Goal: Register for event/course: Sign up to attend an event or enroll in a course

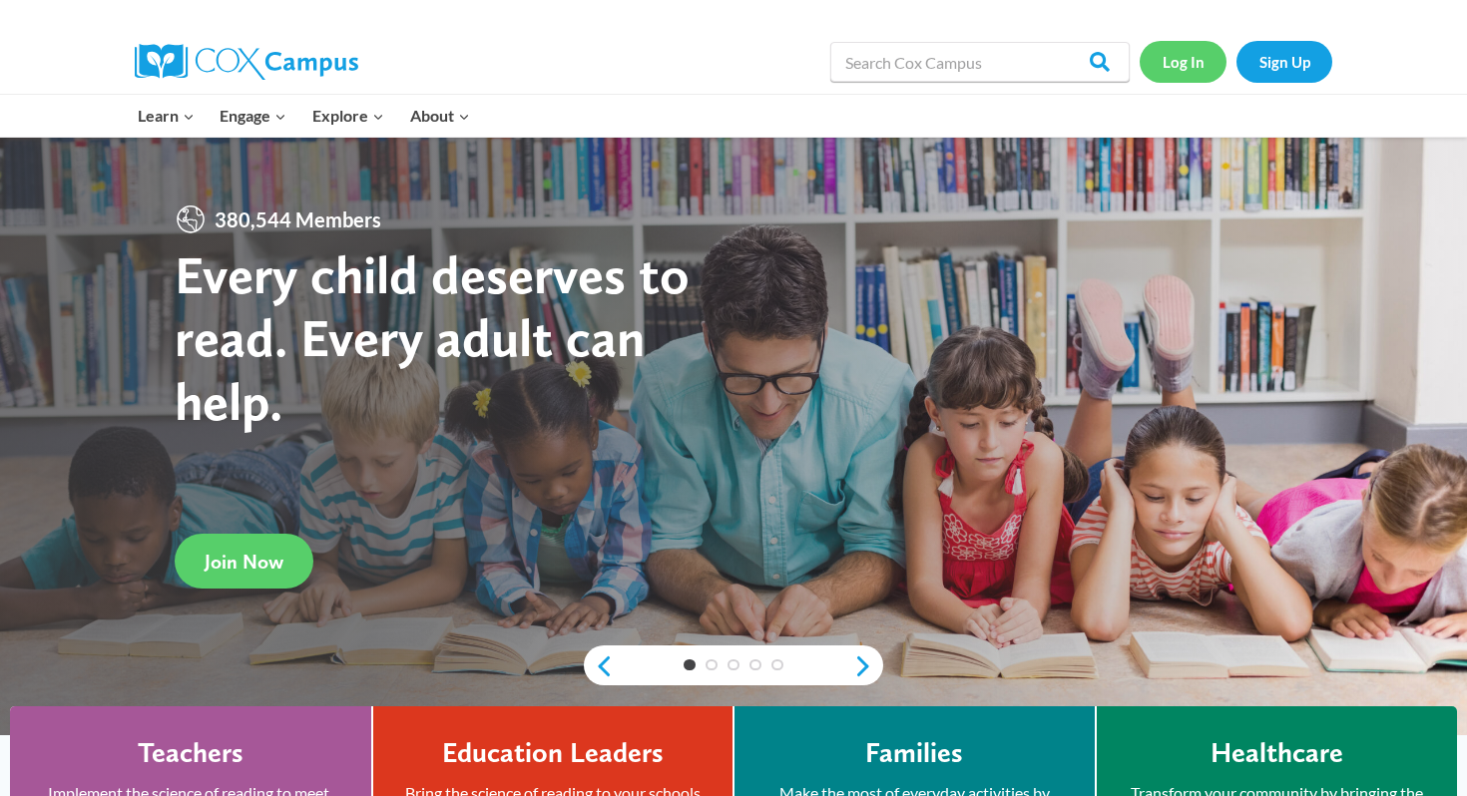
click at [1182, 54] on link "Log In" at bounding box center [1183, 61] width 87 height 41
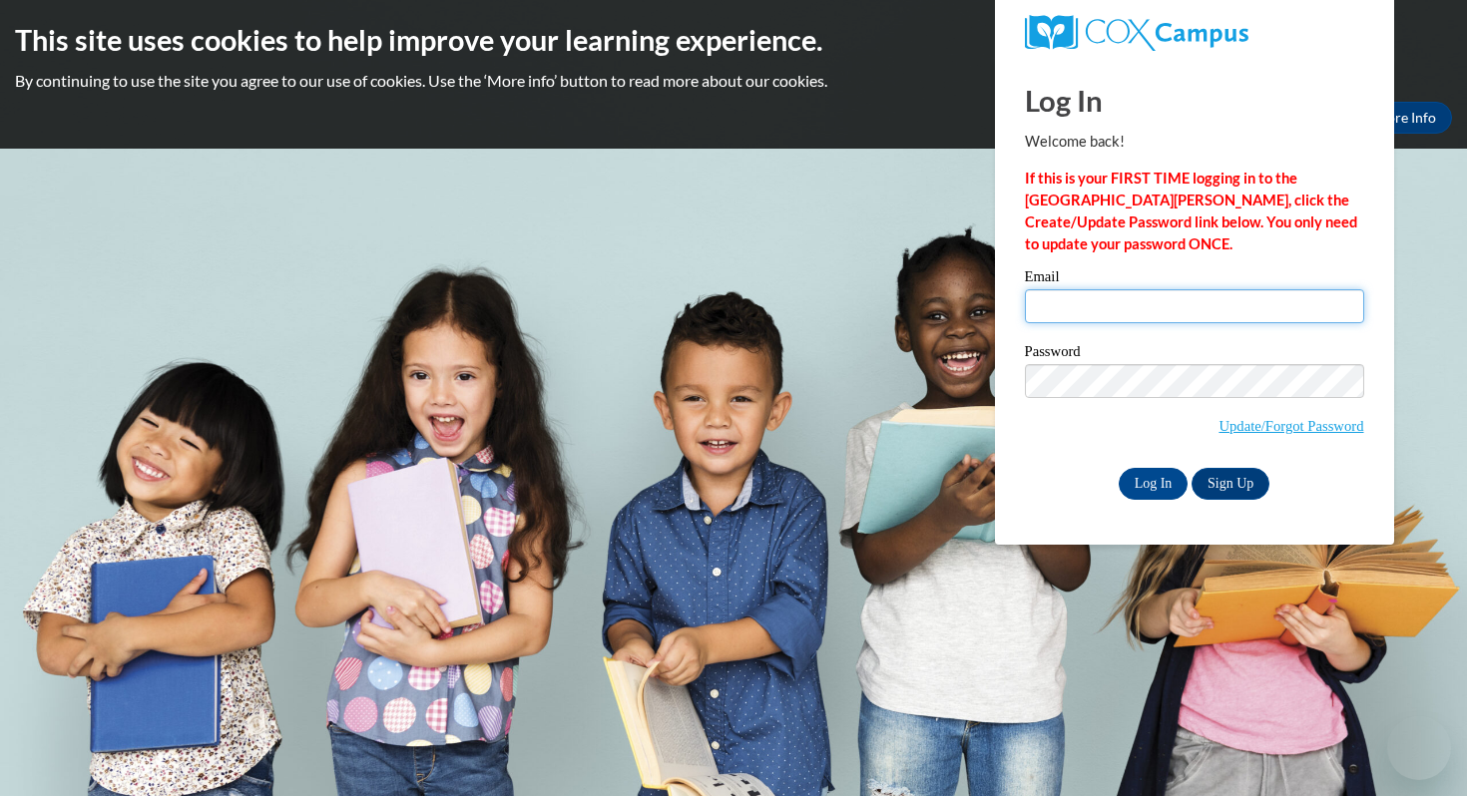
type input "phale@waukesha.k12.wi.us"
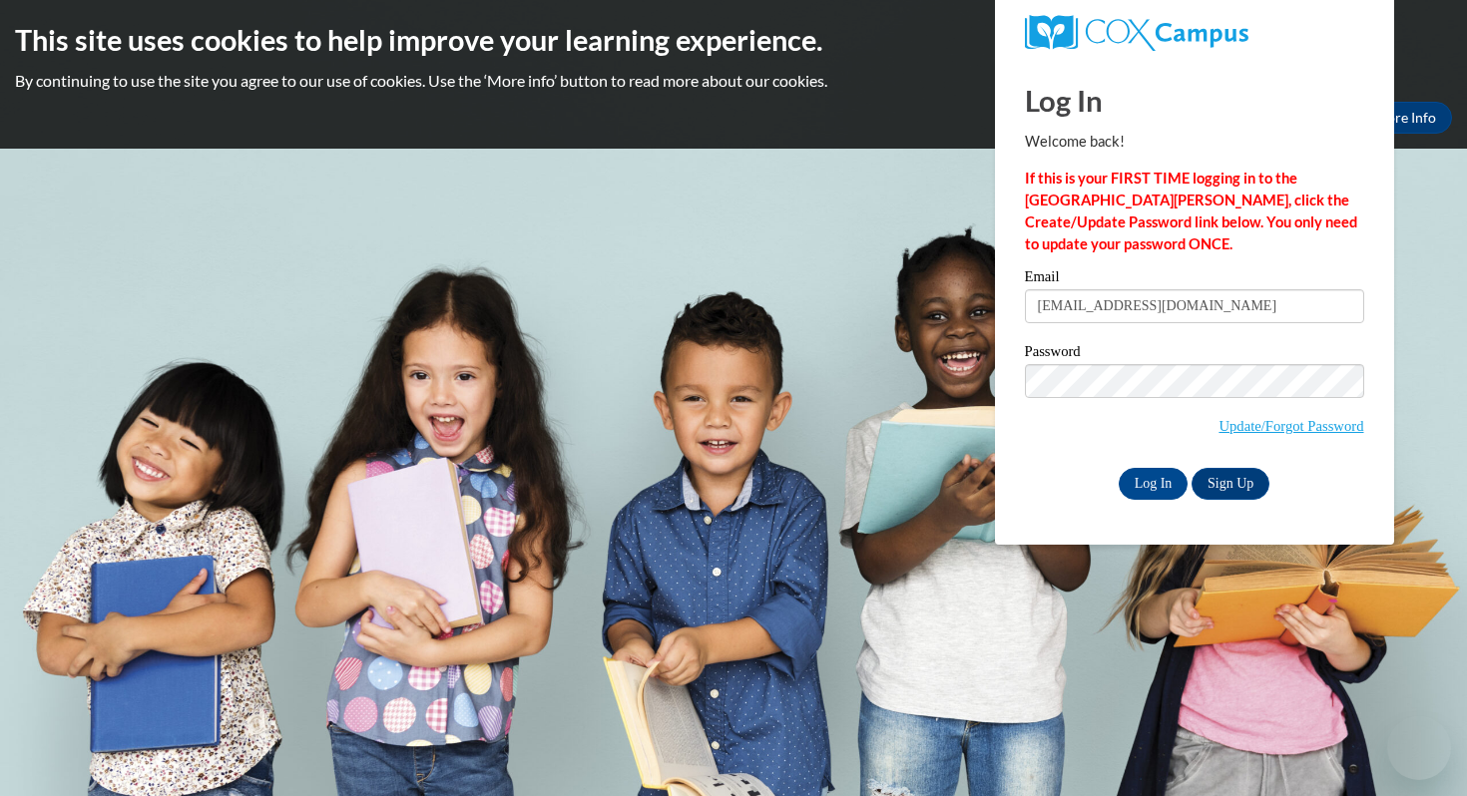
click at [1105, 317] on input "phale@waukesha.k12.wi.us" at bounding box center [1194, 306] width 339 height 34
click at [1158, 488] on input "Log In" at bounding box center [1154, 484] width 70 height 32
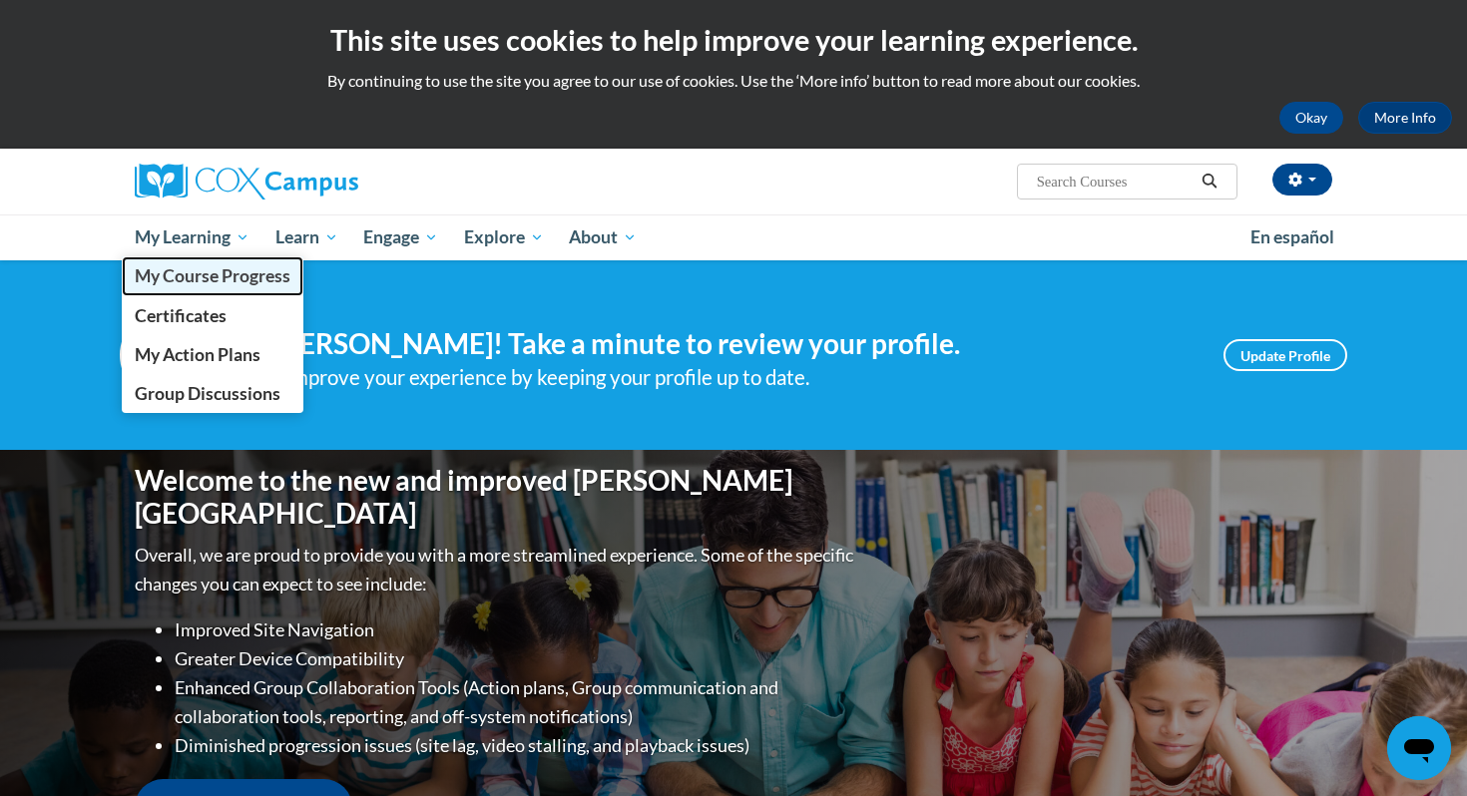
click at [210, 282] on span "My Course Progress" at bounding box center [213, 275] width 156 height 21
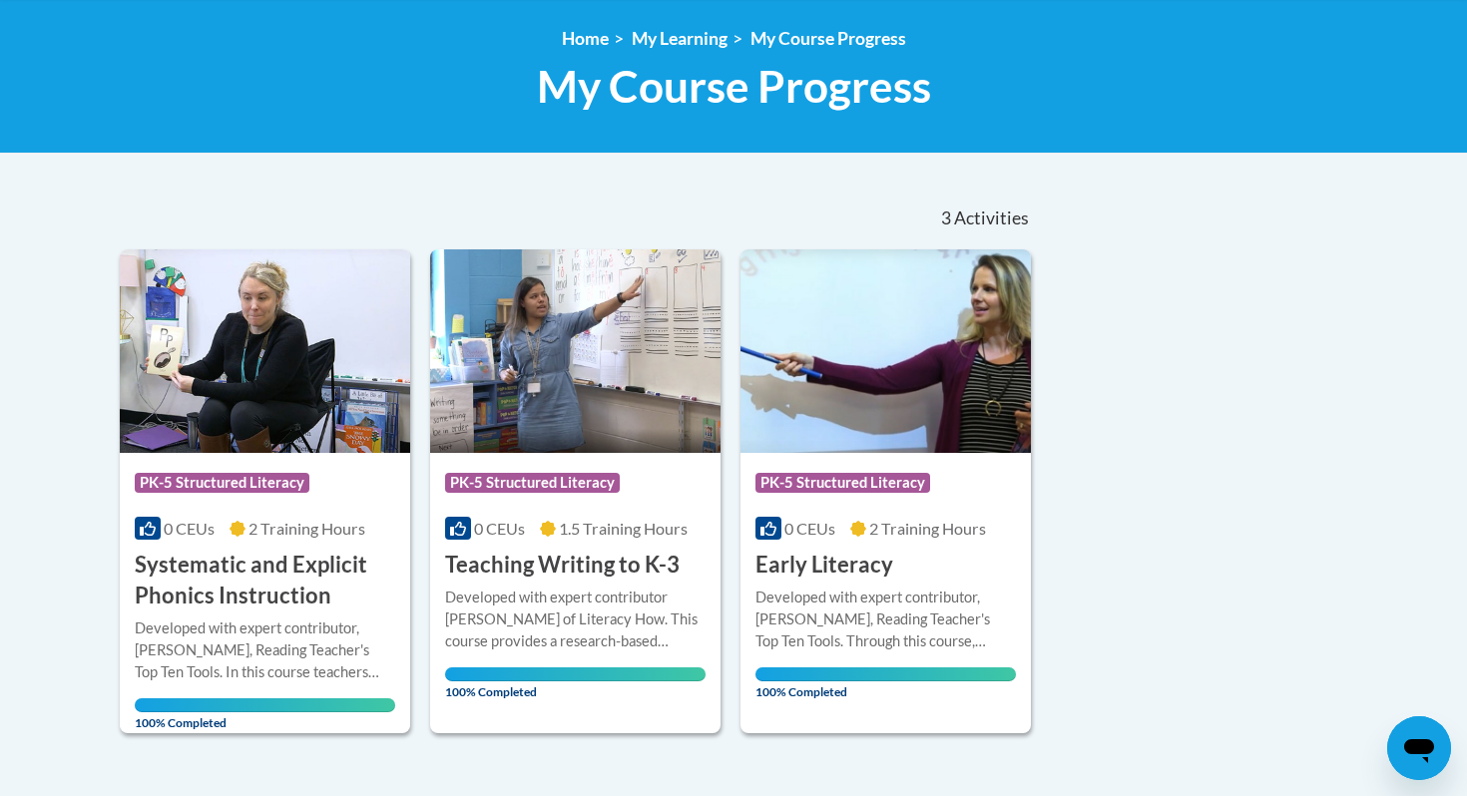
scroll to position [256, 0]
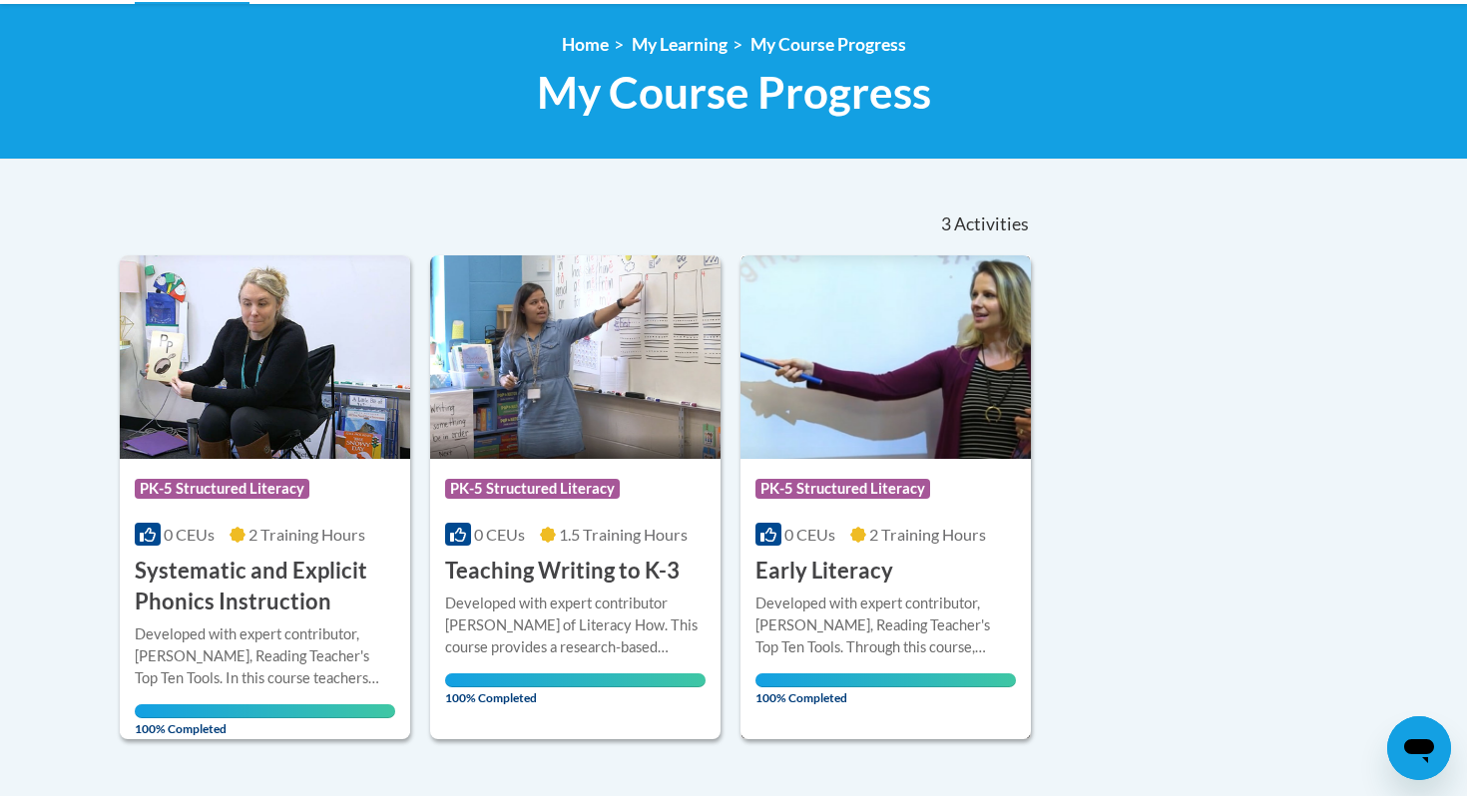
click at [888, 572] on h3 "Early Literacy" at bounding box center [824, 571] width 138 height 31
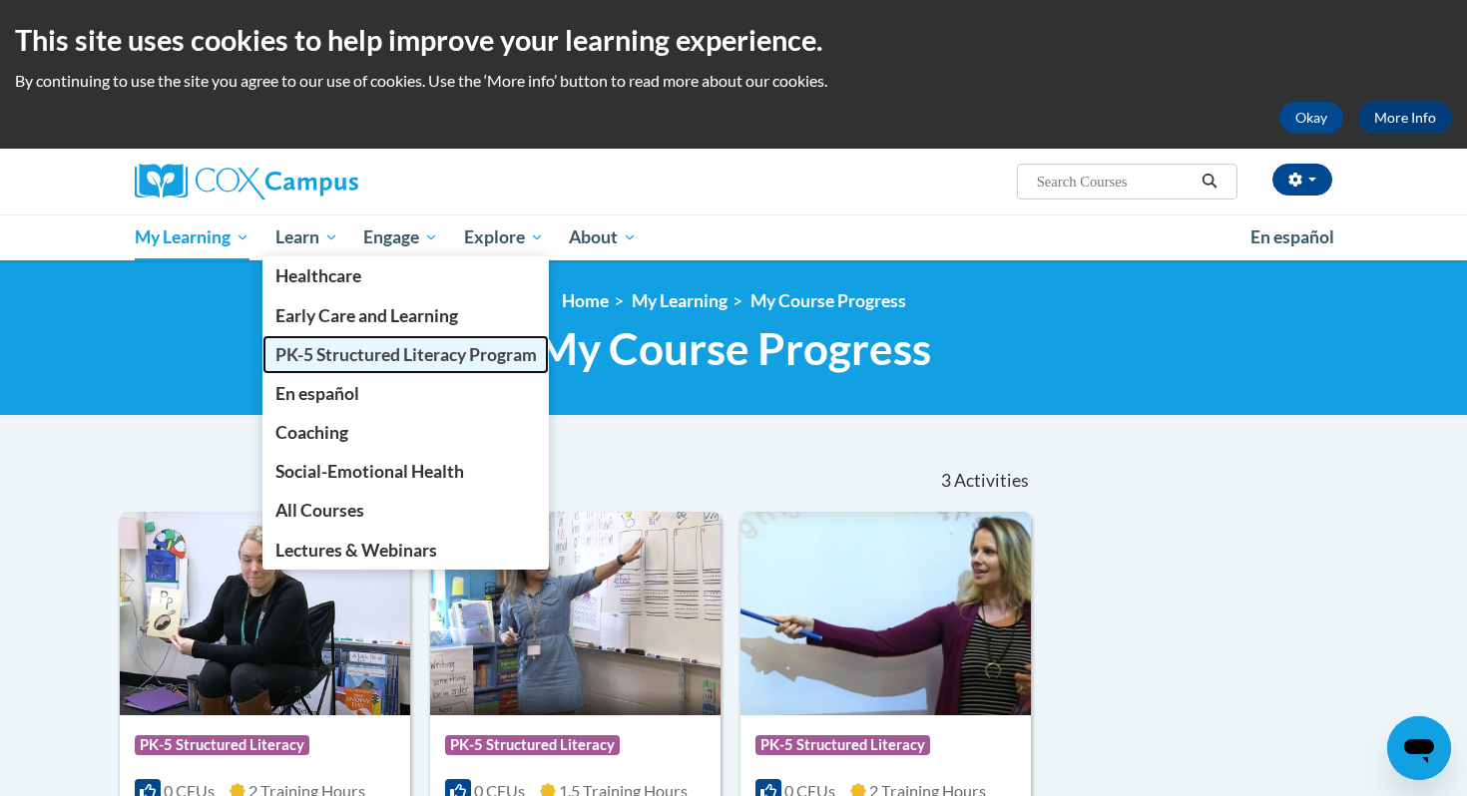
click at [341, 358] on span "PK-5 Structured Literacy Program" at bounding box center [405, 354] width 261 height 21
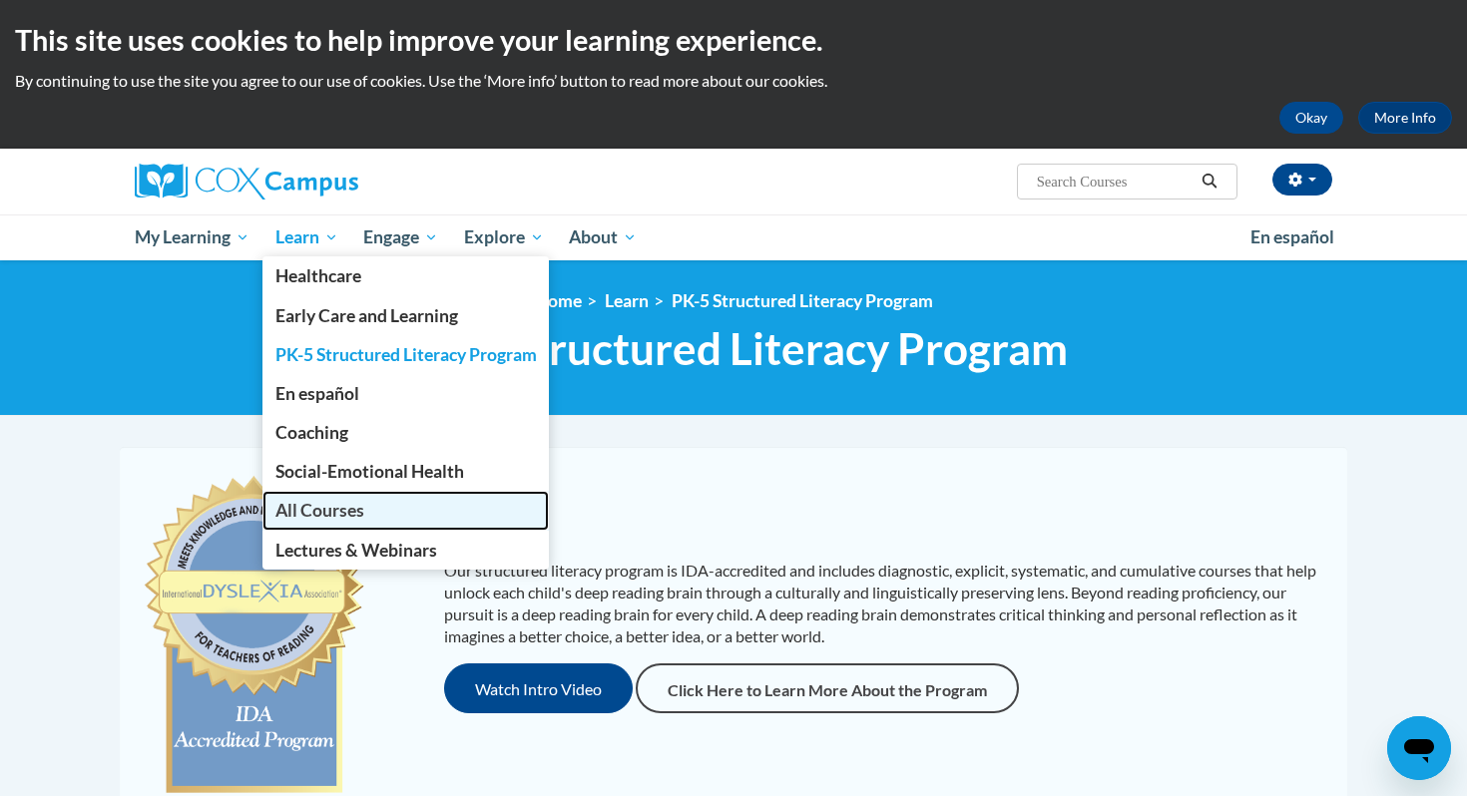
click at [356, 515] on span "All Courses" at bounding box center [319, 510] width 89 height 21
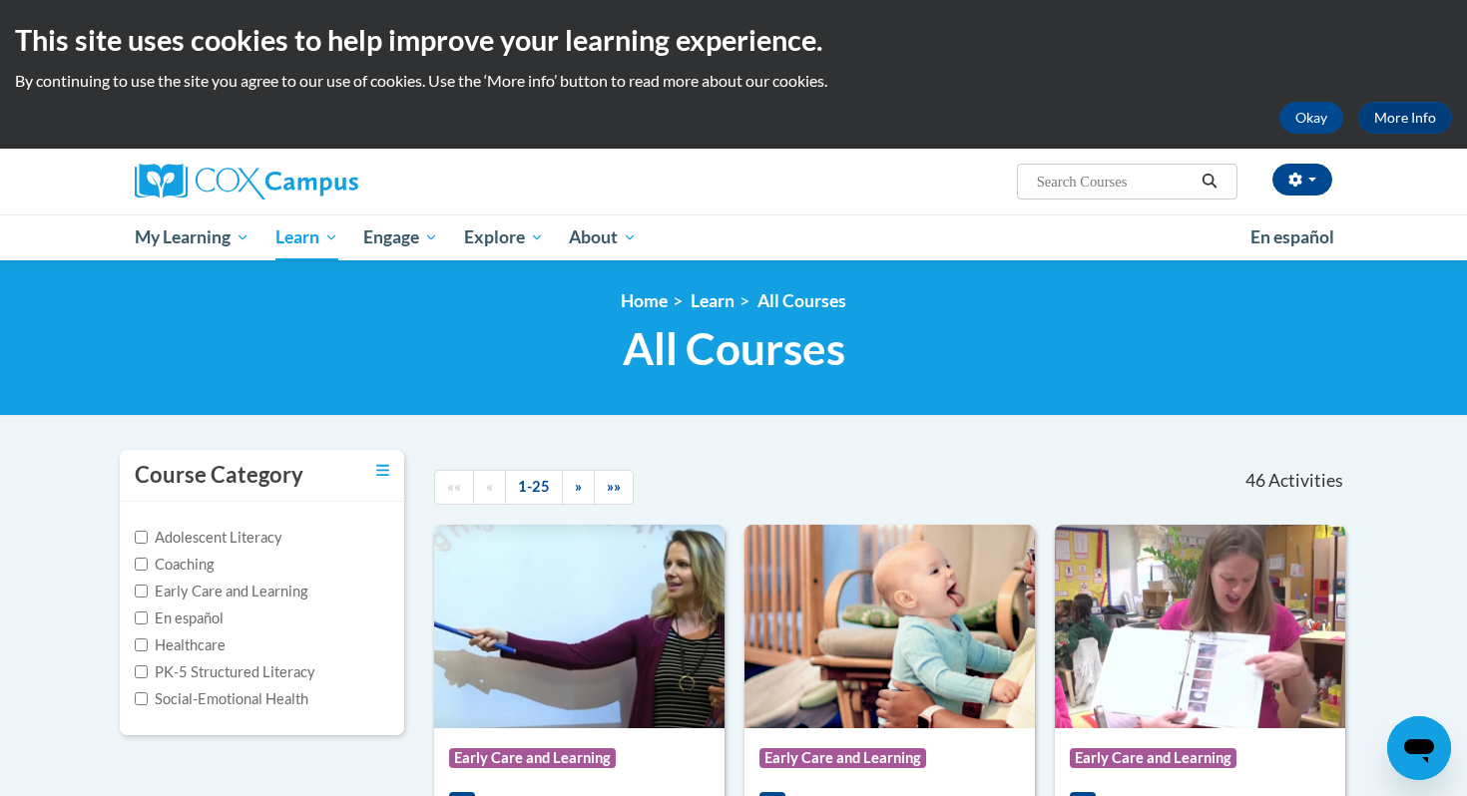
click at [1141, 178] on input "Search..." at bounding box center [1115, 182] width 160 height 24
type input "fluency"
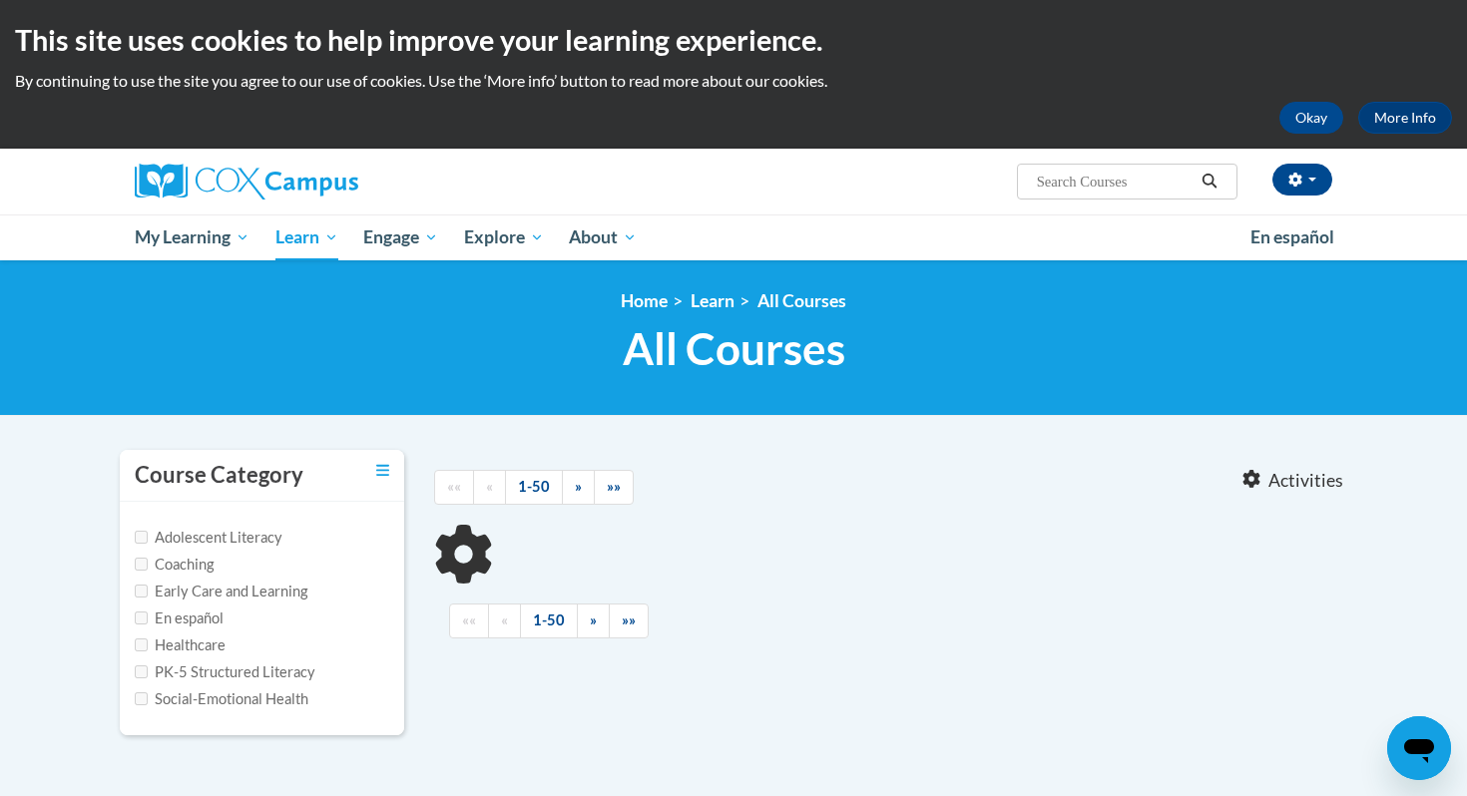
type input "fluency"
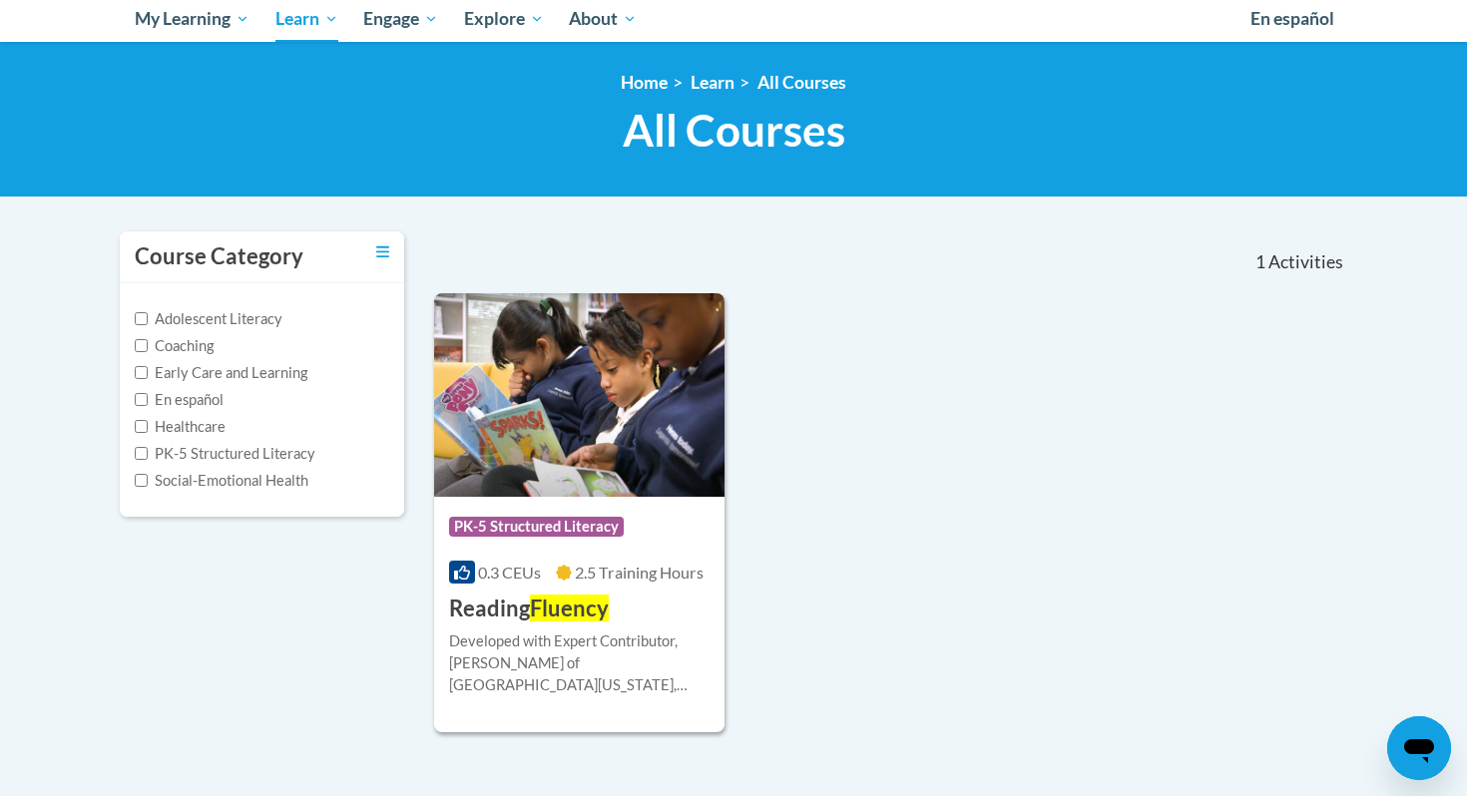
scroll to position [353, 0]
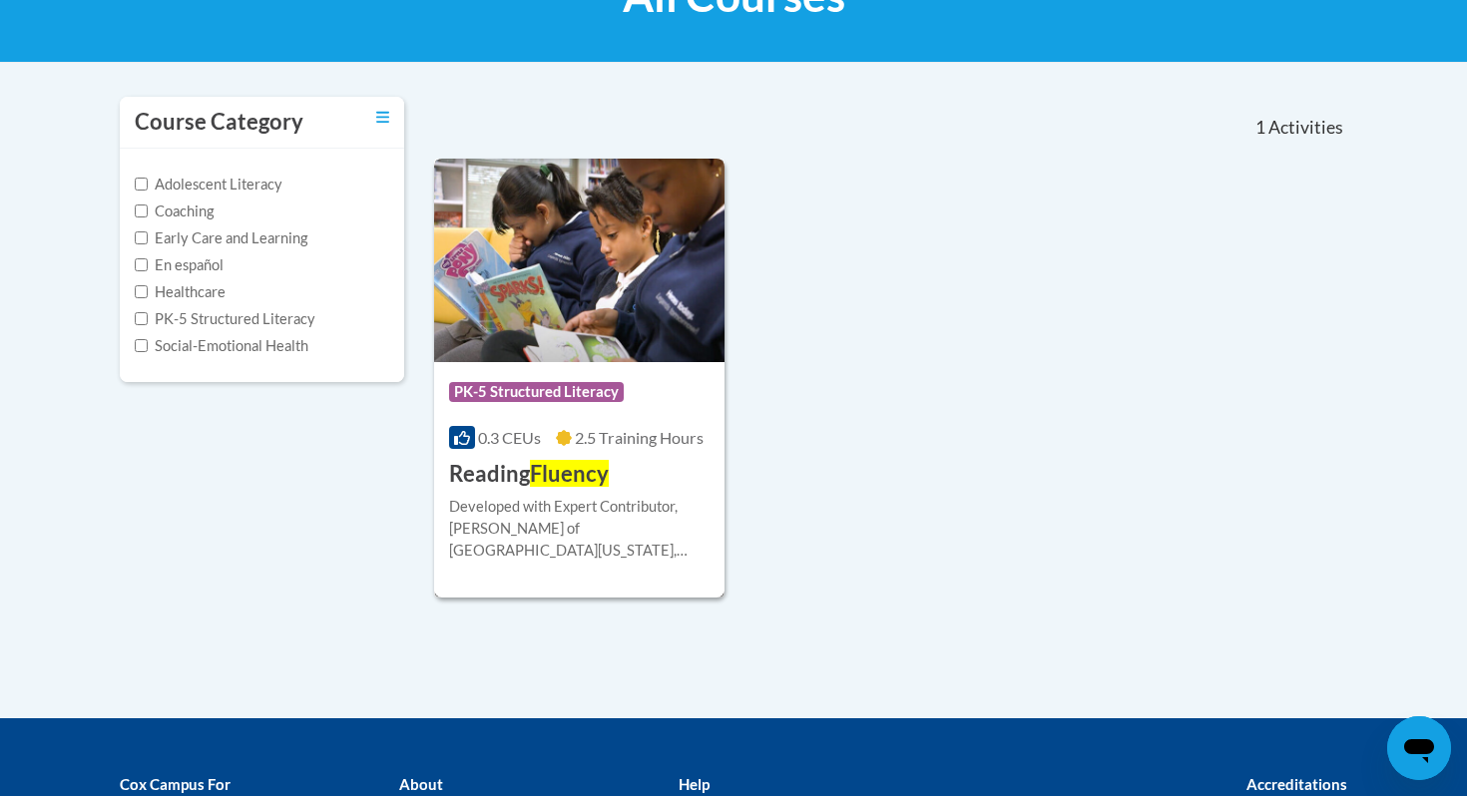
click at [545, 476] on span "Fluency" at bounding box center [569, 473] width 79 height 27
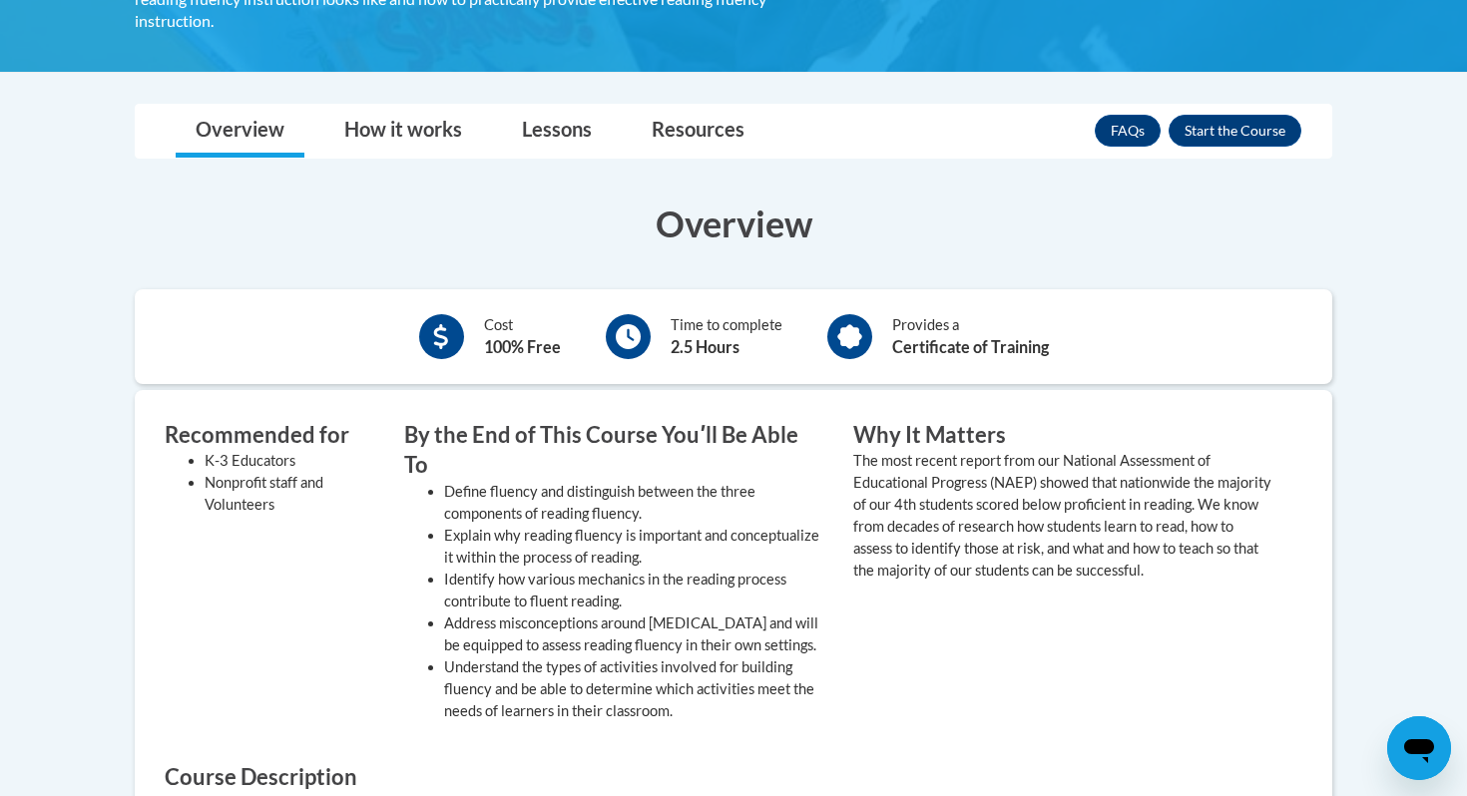
scroll to position [504, 0]
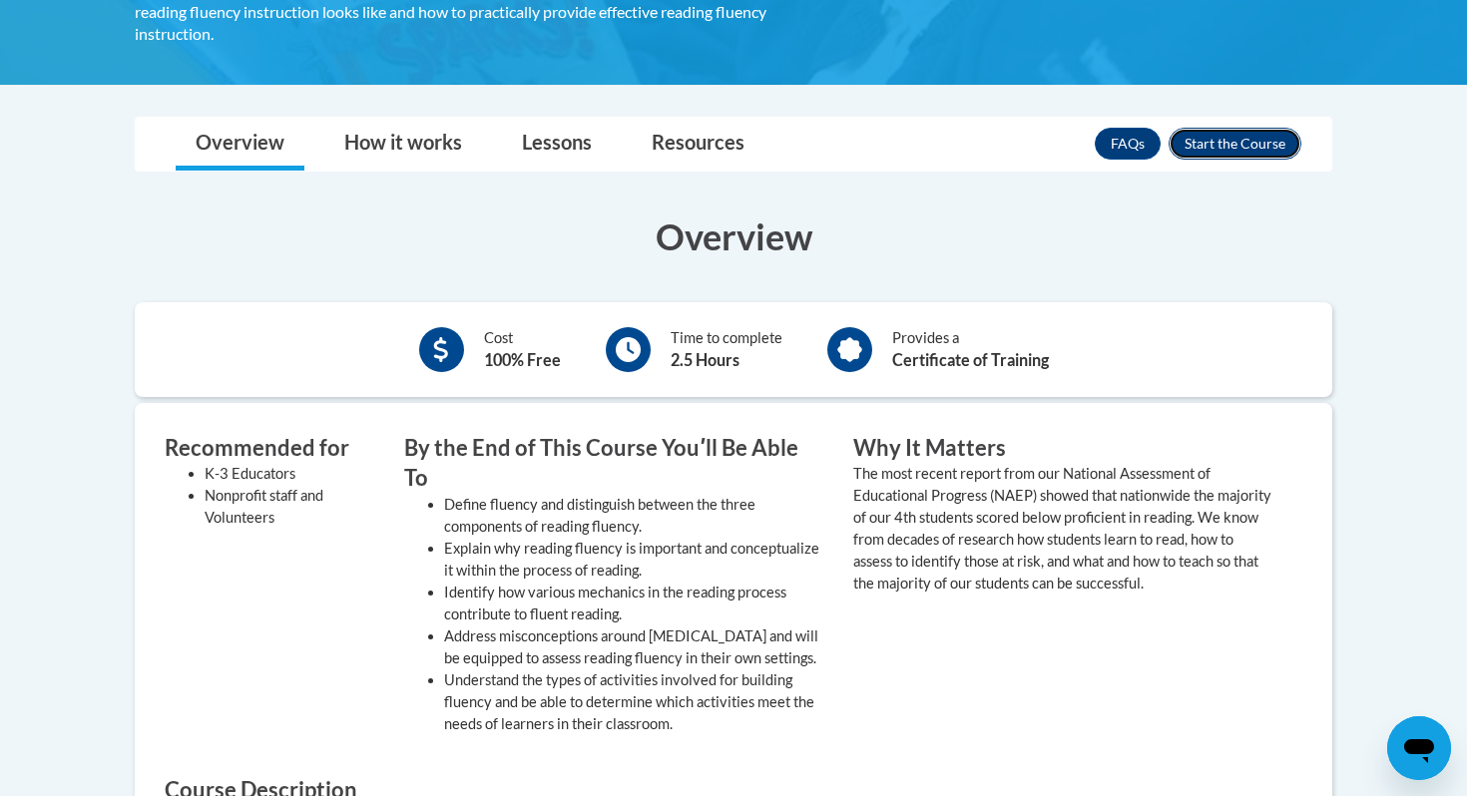
click at [1257, 128] on button "Enroll" at bounding box center [1235, 144] width 133 height 32
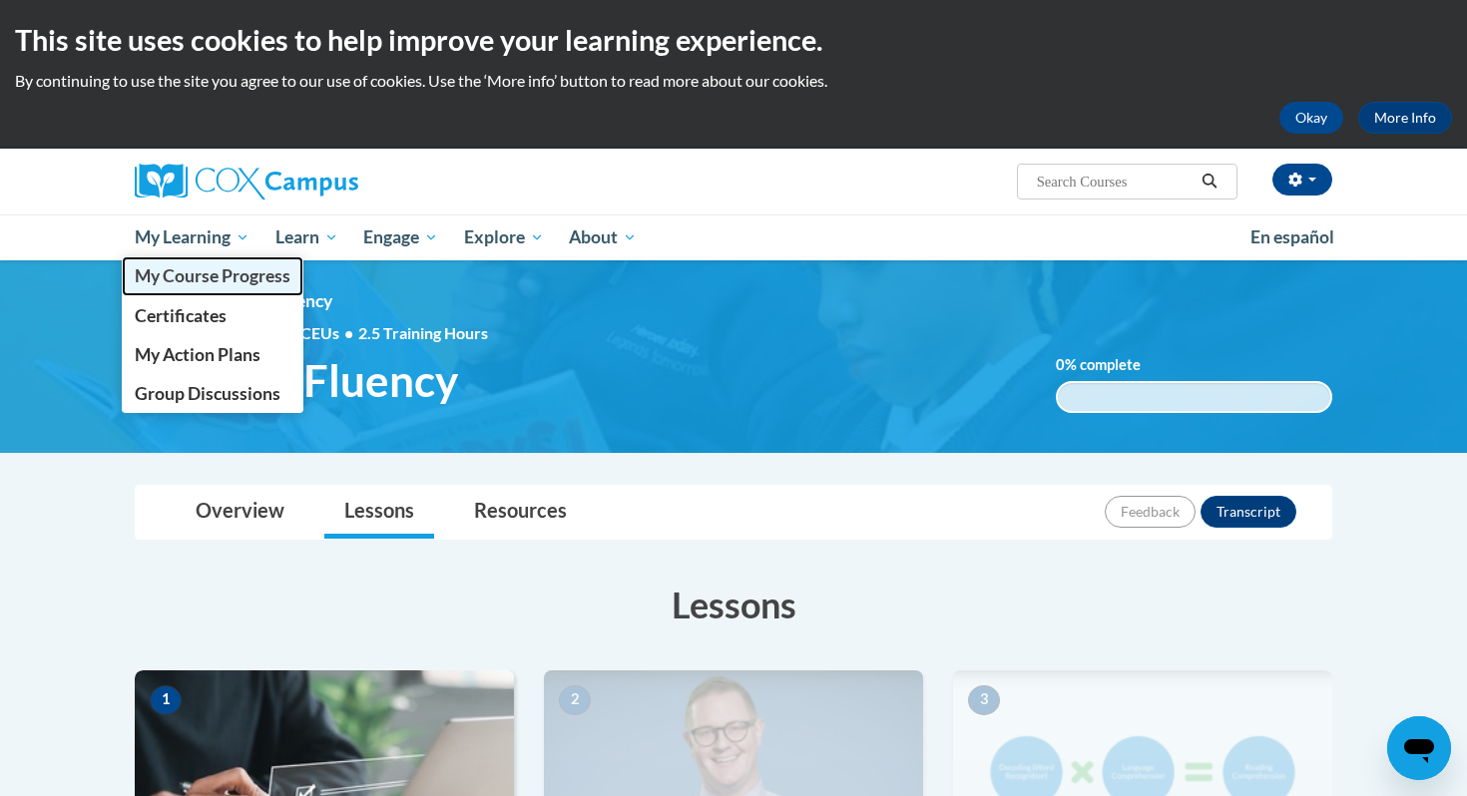
click at [217, 283] on span "My Course Progress" at bounding box center [213, 275] width 156 height 21
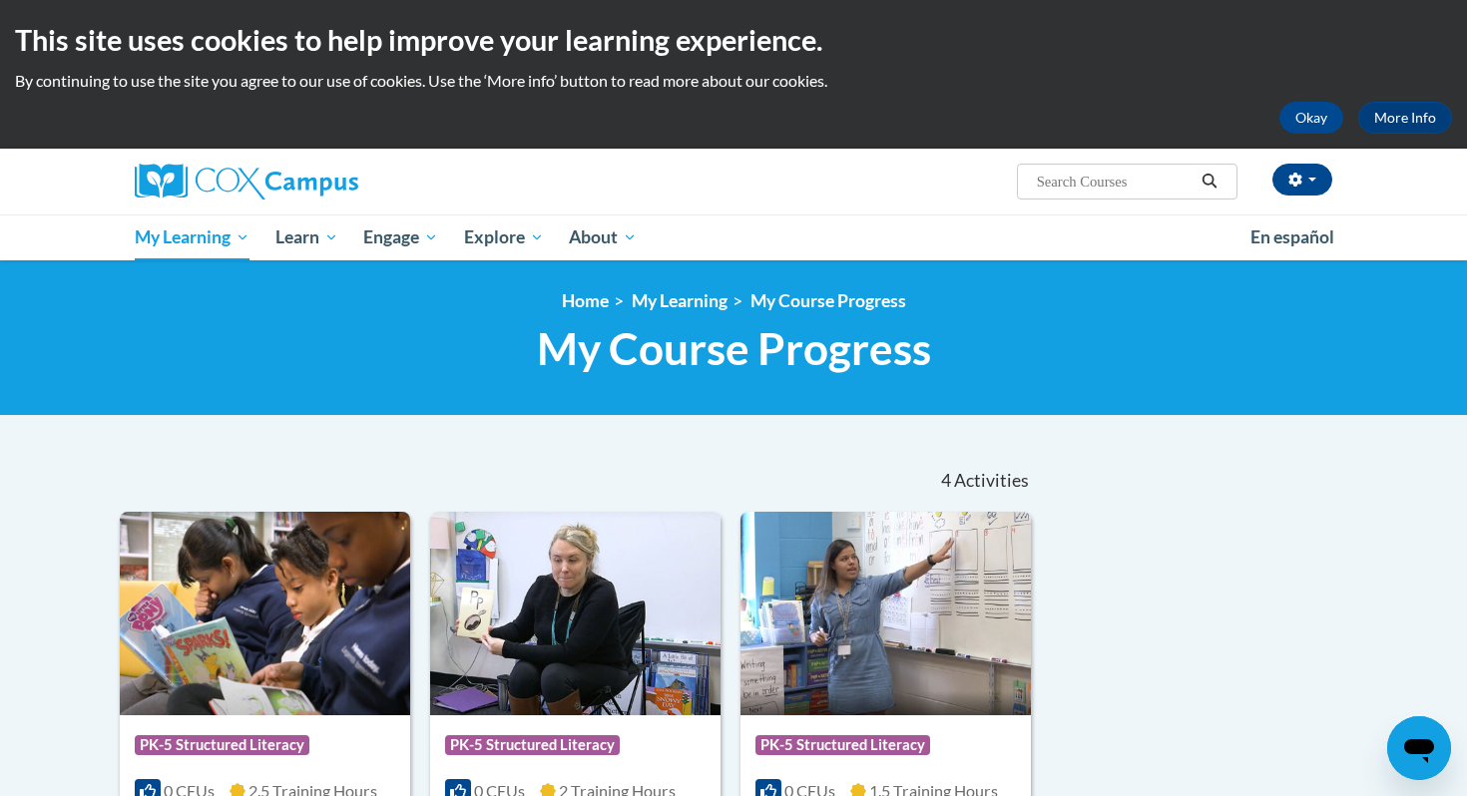
click at [1090, 192] on input "Search..." at bounding box center [1115, 182] width 160 height 24
type input "vocabulary"
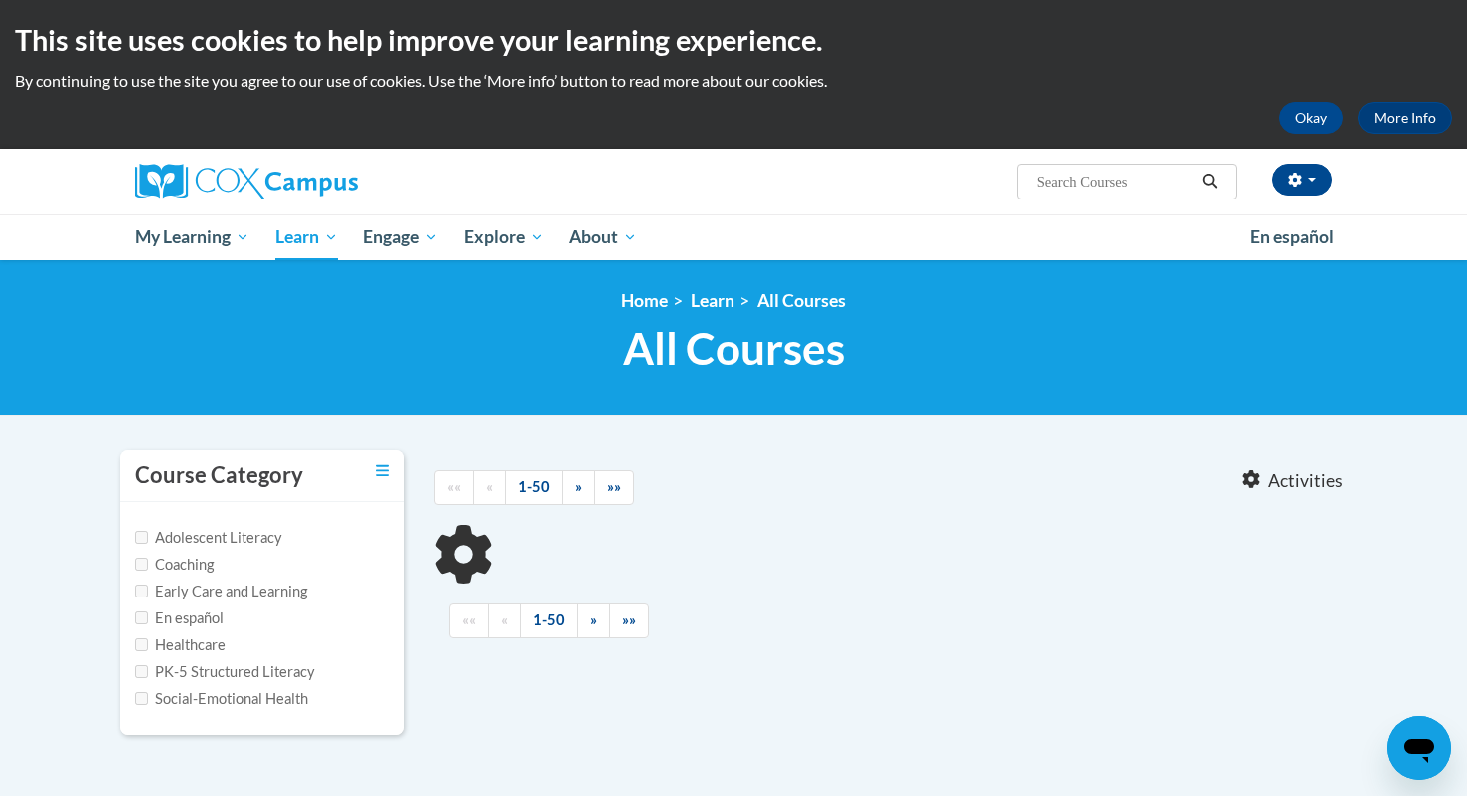
type input "vocabulary"
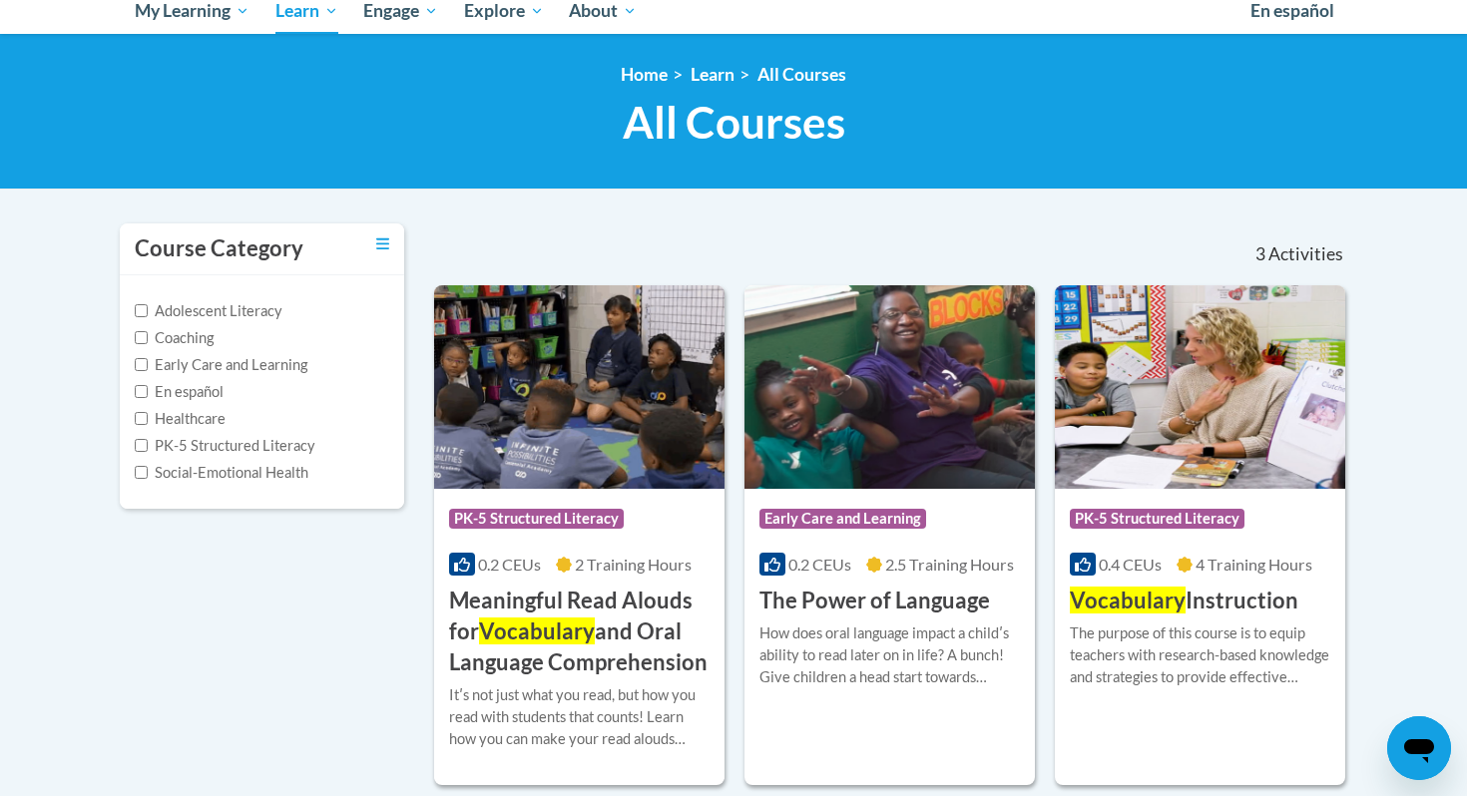
scroll to position [335, 0]
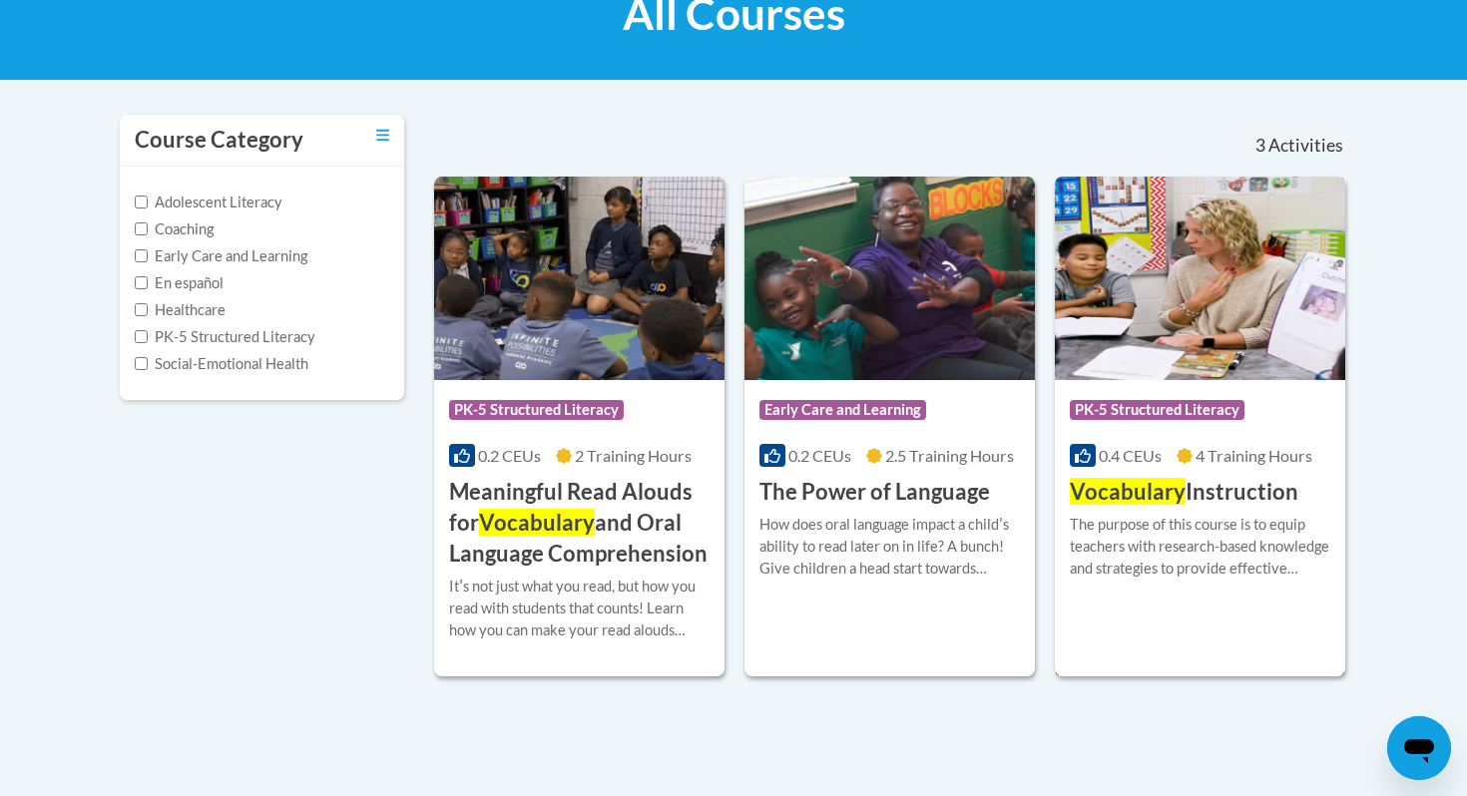
click at [1214, 488] on h3 "Vocabulary Instruction" at bounding box center [1184, 492] width 229 height 31
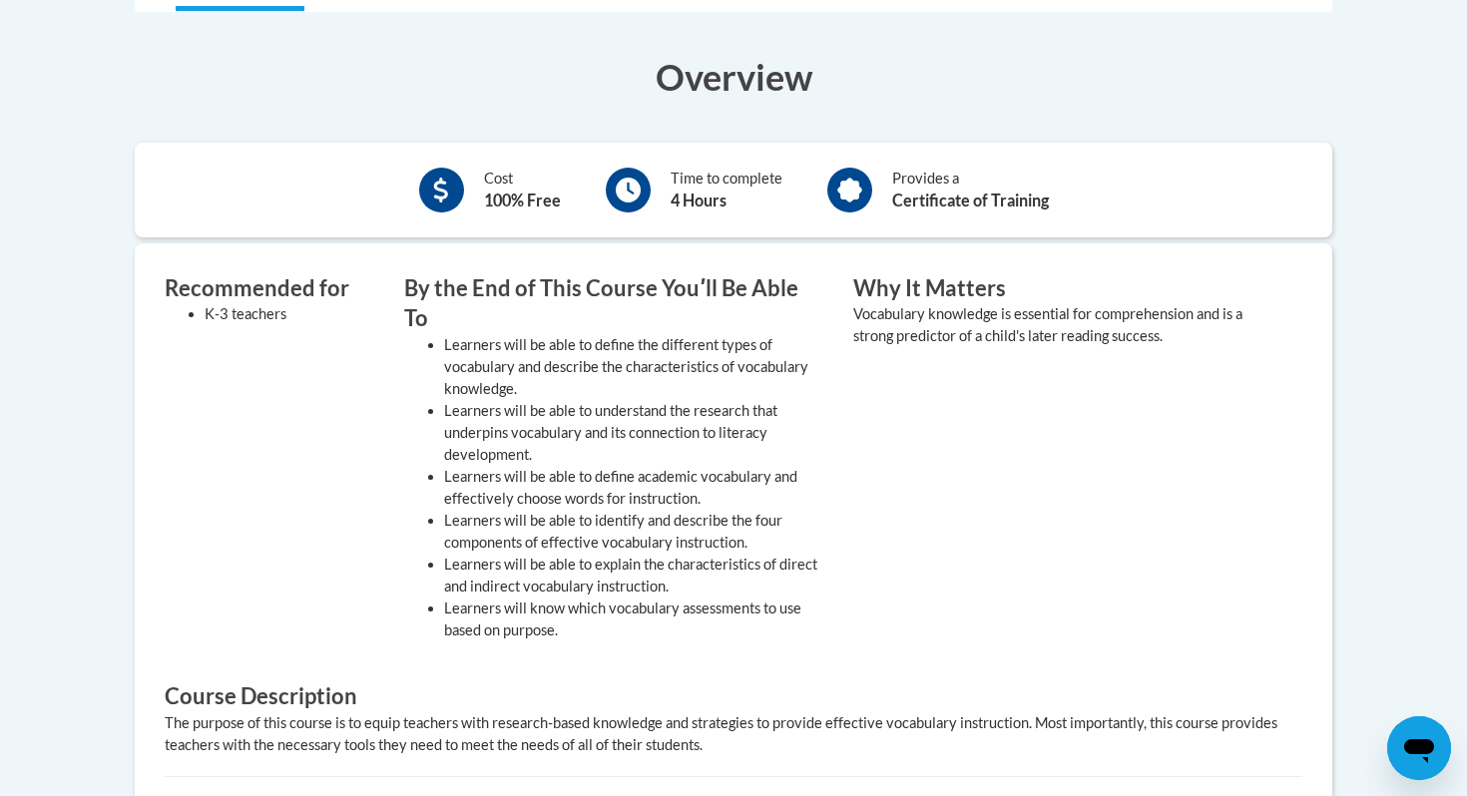
scroll to position [535, 0]
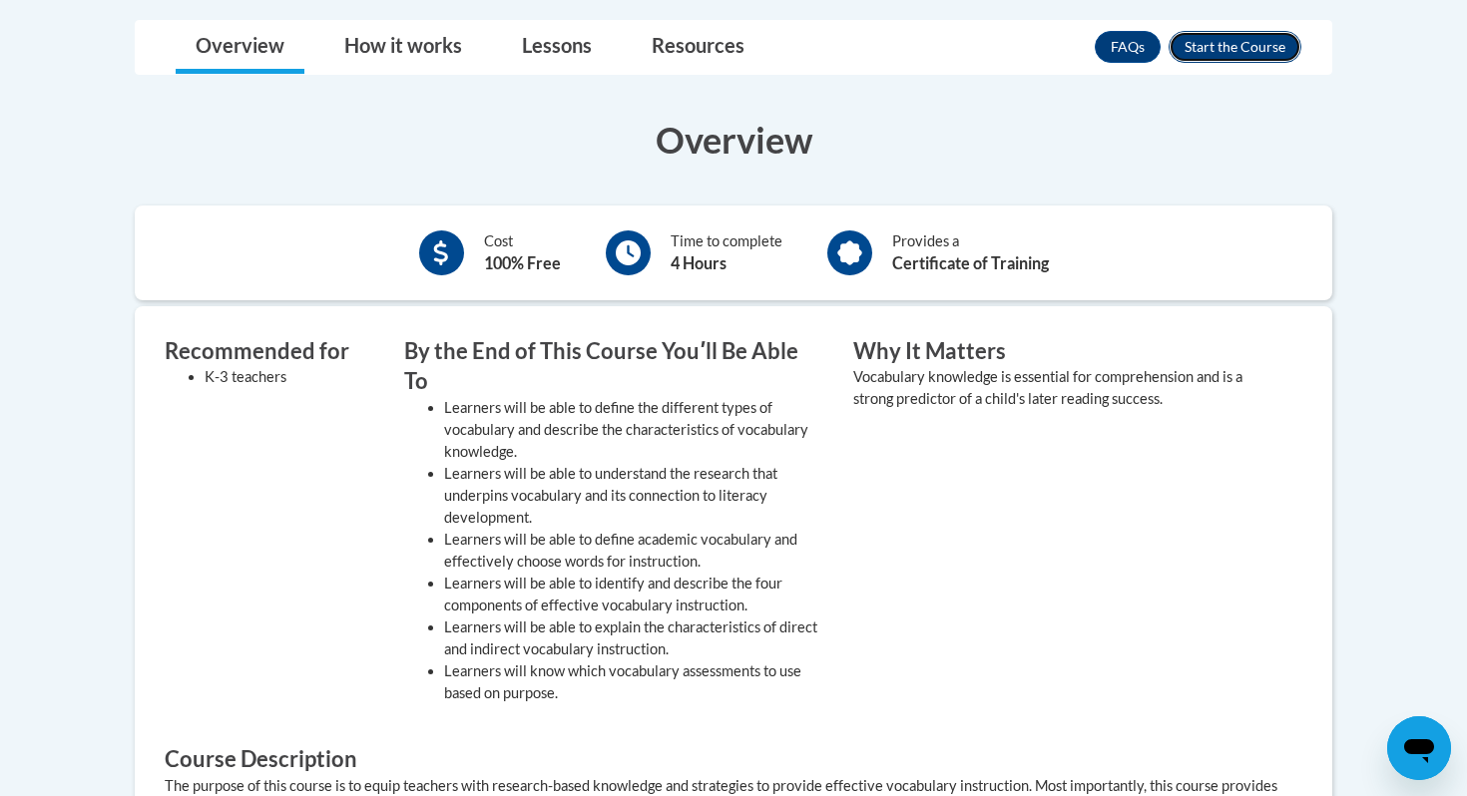
click at [1255, 49] on button "Enroll" at bounding box center [1235, 47] width 133 height 32
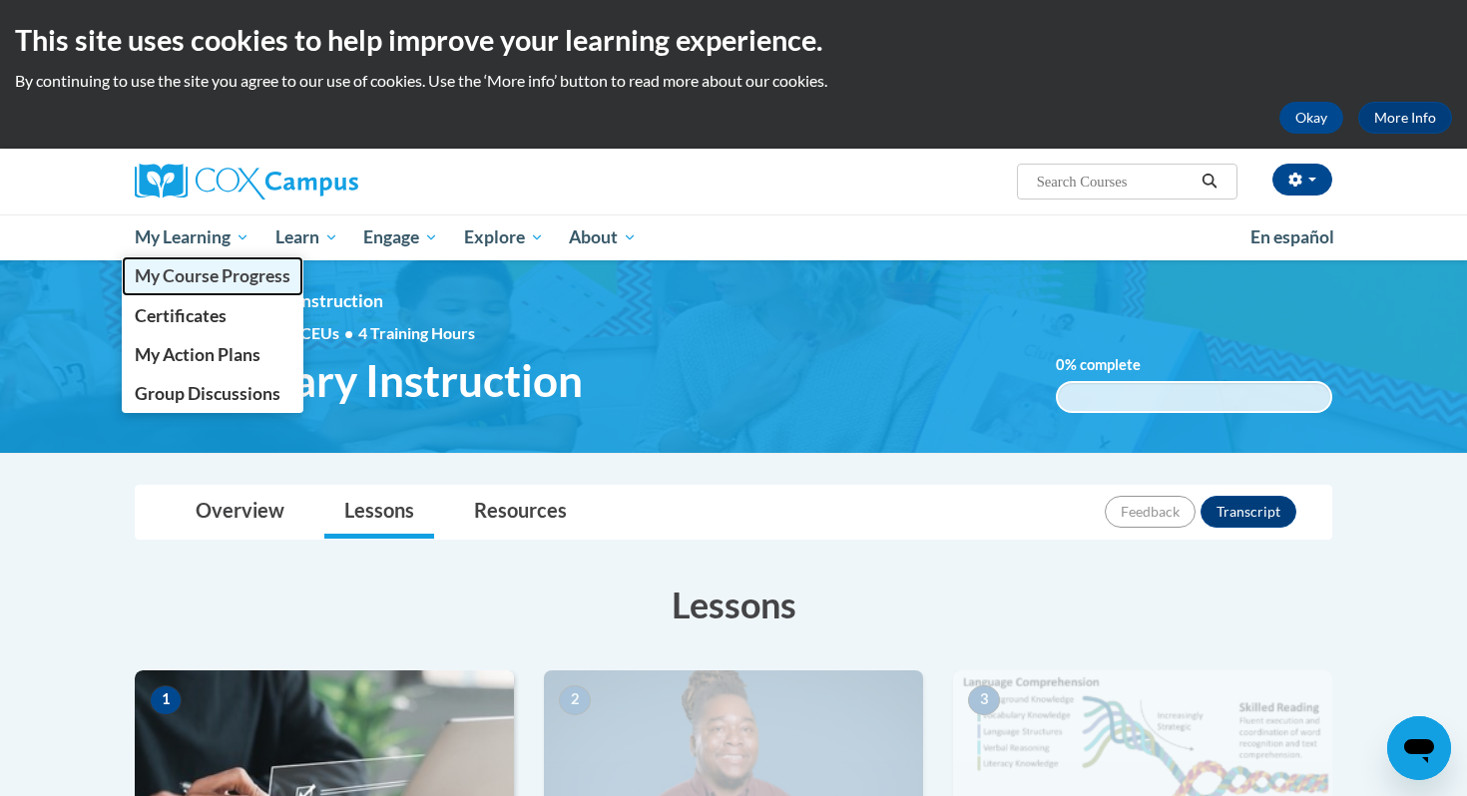
click at [197, 280] on span "My Course Progress" at bounding box center [213, 275] width 156 height 21
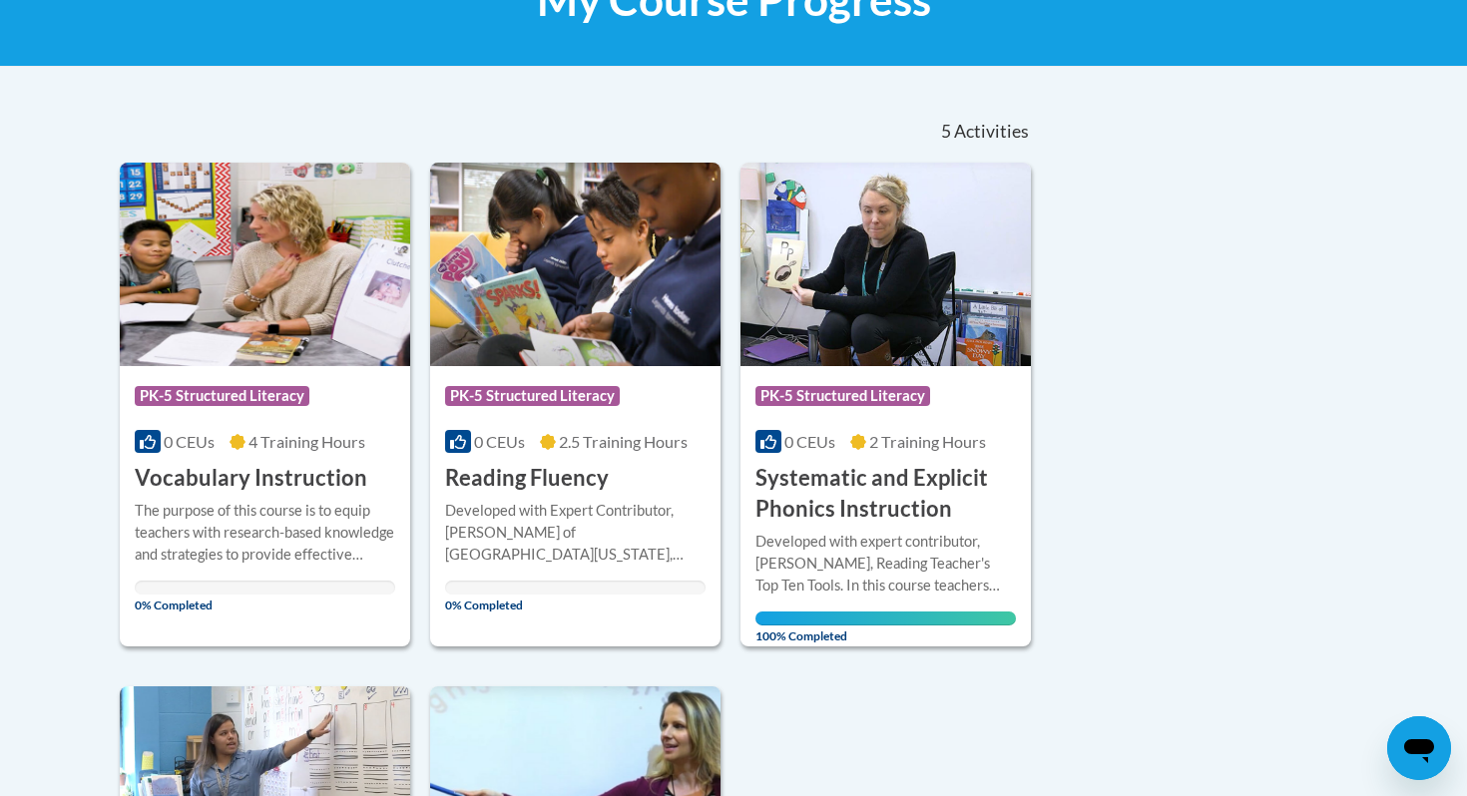
scroll to position [397, 0]
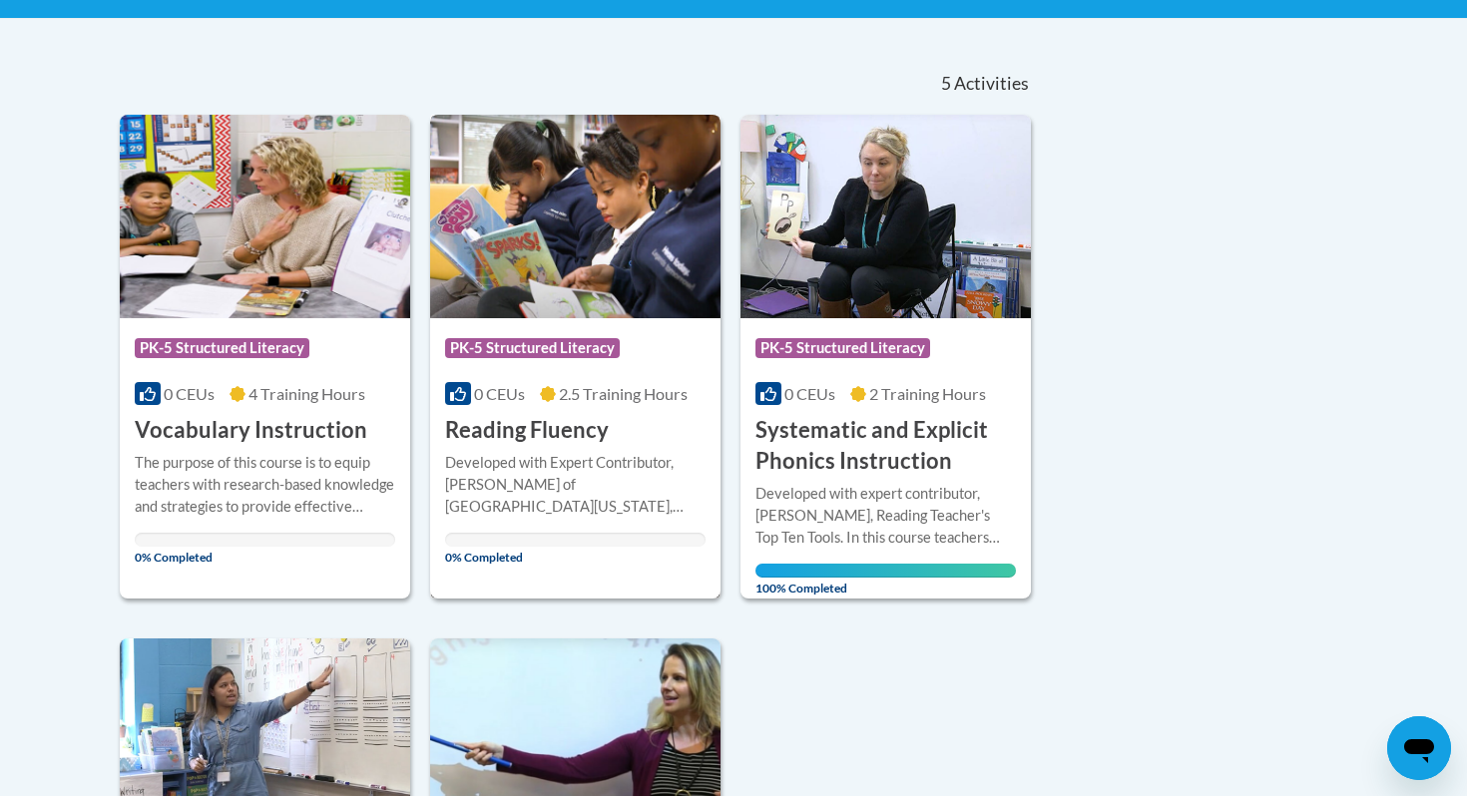
click at [621, 437] on div "Course Category: PK-5 Structured Literacy 0 CEUs 2.5 Training Hours COURSE Read…" at bounding box center [575, 382] width 290 height 128
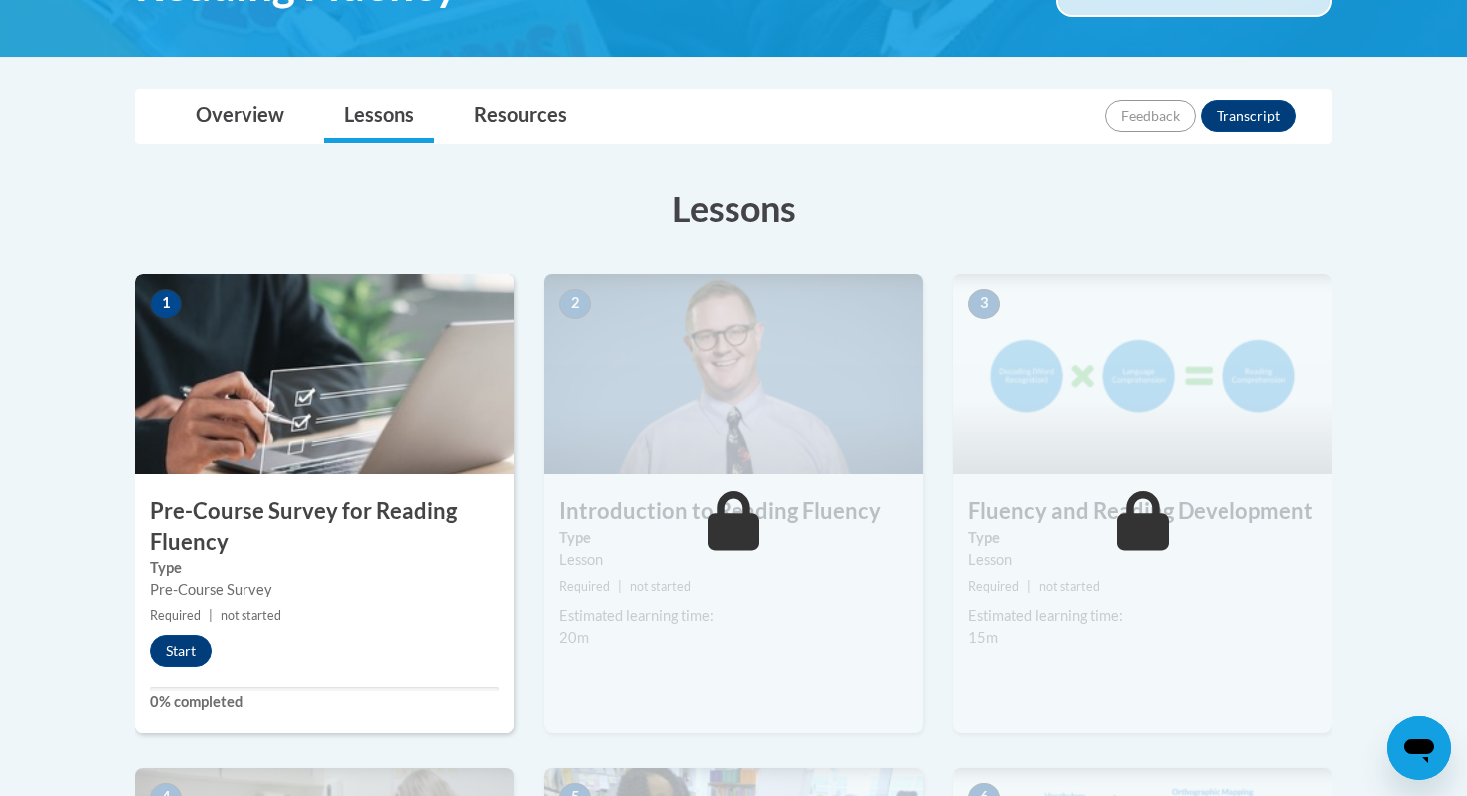
scroll to position [441, 0]
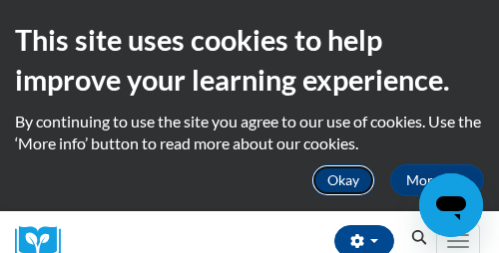
click at [351, 184] on button "Okay" at bounding box center [343, 181] width 64 height 32
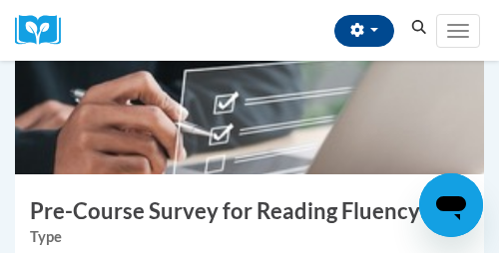
click at [320, 120] on img at bounding box center [249, 75] width 469 height 200
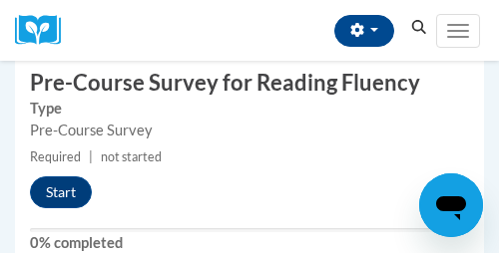
scroll to position [680, 0]
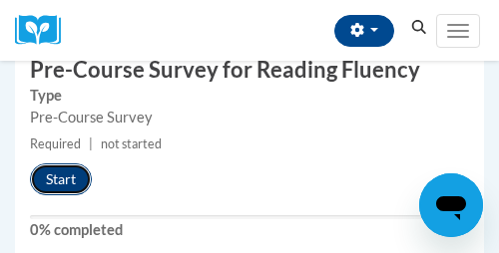
click at [59, 168] on button "Start" at bounding box center [61, 180] width 62 height 32
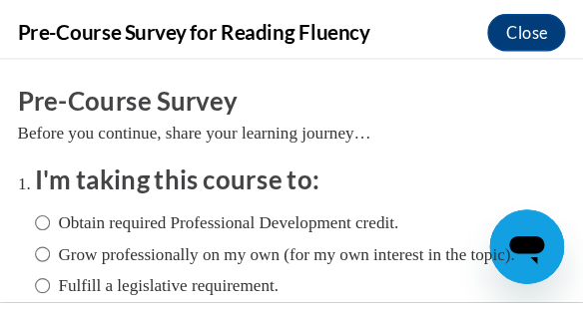
scroll to position [0, 0]
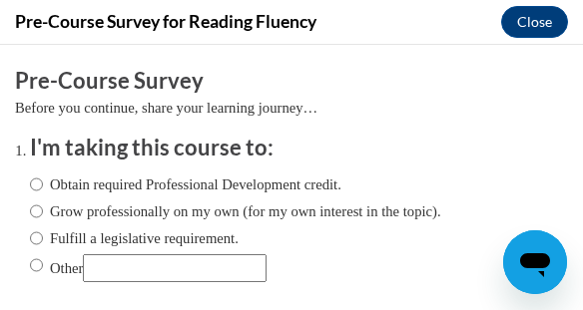
click at [33, 181] on input "Obtain required Professional Development credit." at bounding box center [36, 185] width 13 height 22
radio input "true"
click at [38, 238] on input "Fulfill a legislative requirement." at bounding box center [36, 239] width 13 height 22
radio input "true"
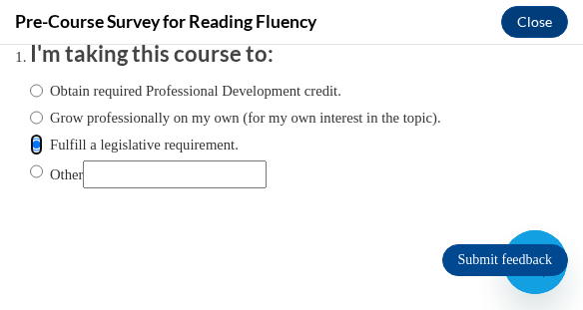
scroll to position [102, 0]
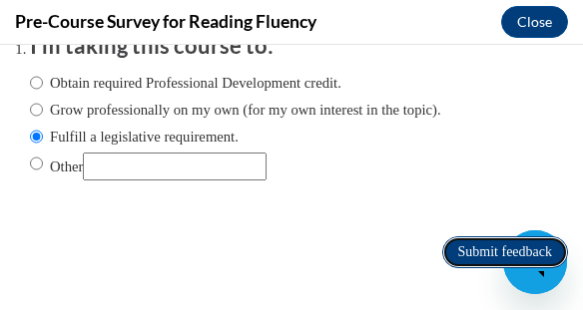
click at [479, 244] on input "Submit feedback" at bounding box center [505, 252] width 126 height 32
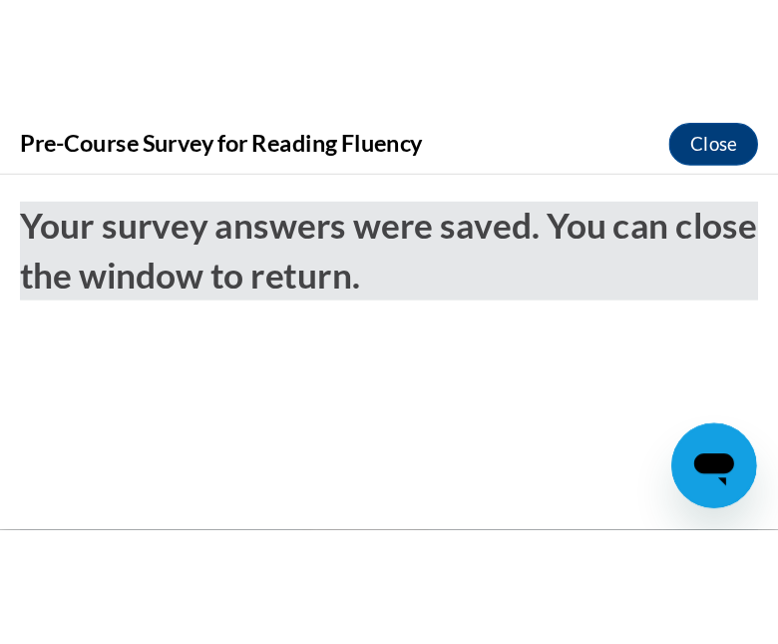
scroll to position [648, 0]
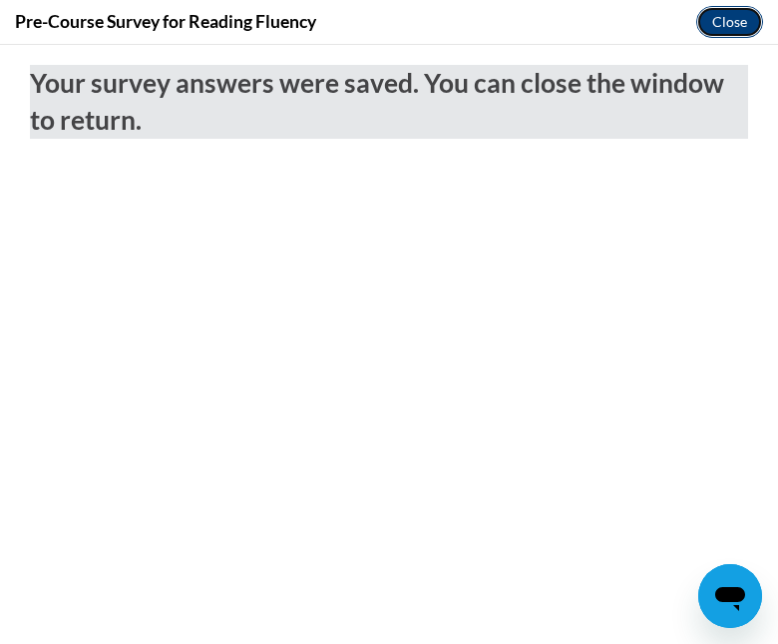
click at [498, 32] on button "Close" at bounding box center [730, 22] width 67 height 32
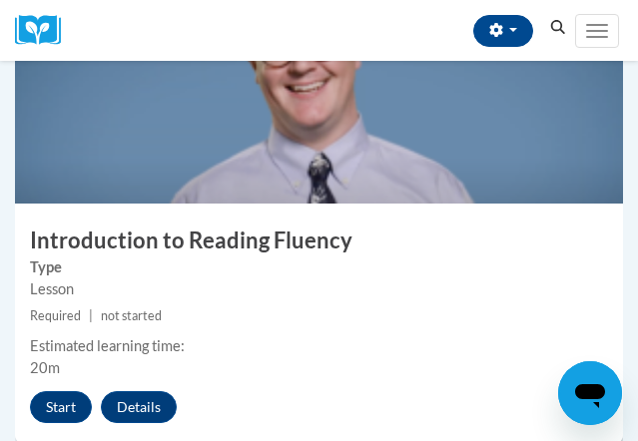
scroll to position [979, 0]
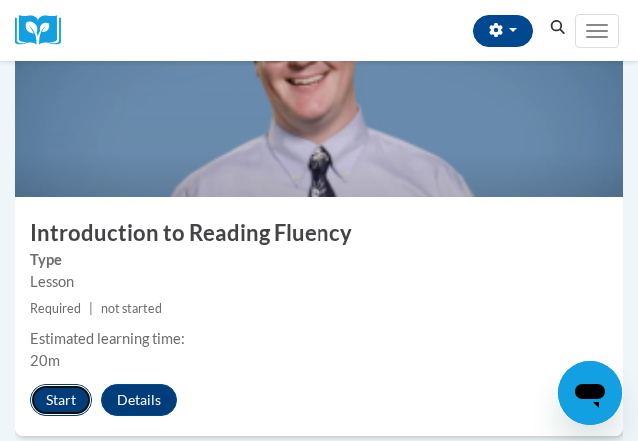
click at [67, 252] on button "Start" at bounding box center [61, 400] width 62 height 32
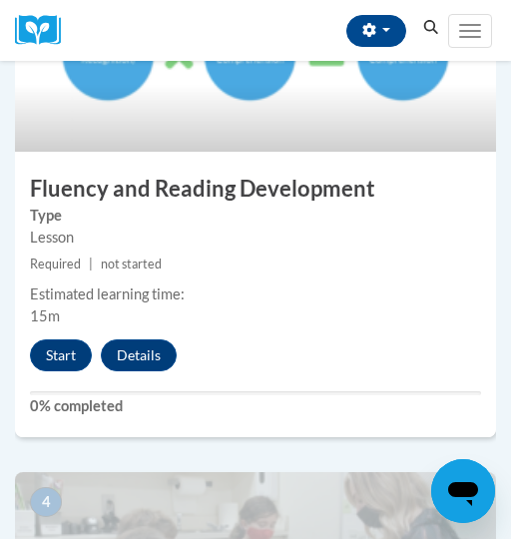
scroll to position [1576, 0]
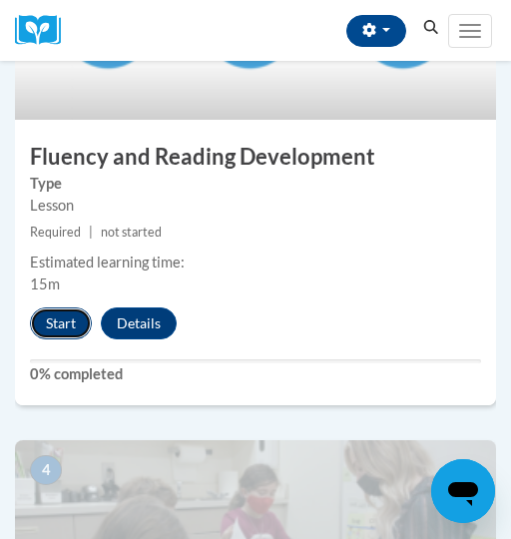
click at [64, 315] on button "Start" at bounding box center [61, 323] width 62 height 32
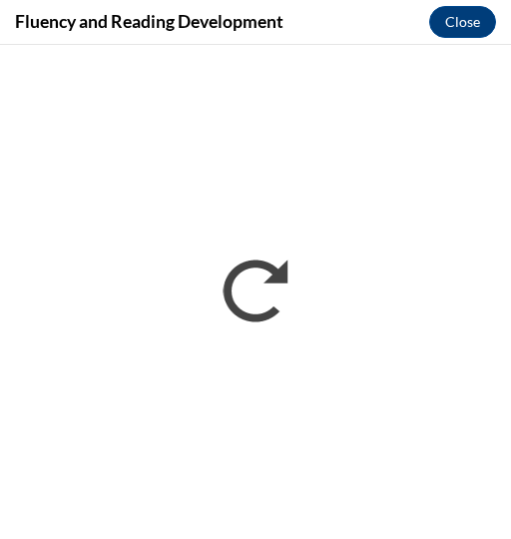
scroll to position [0, 0]
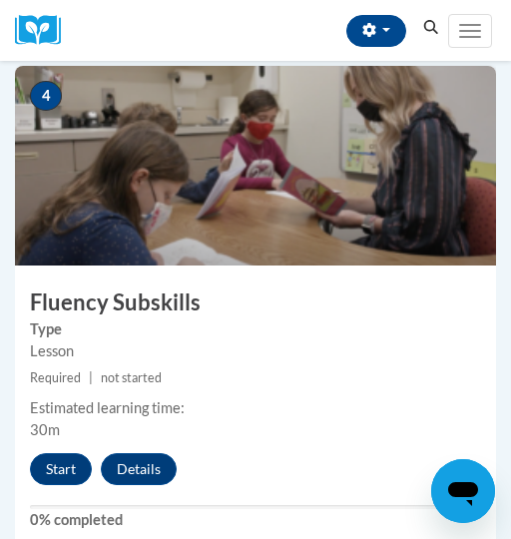
scroll to position [1954, 0]
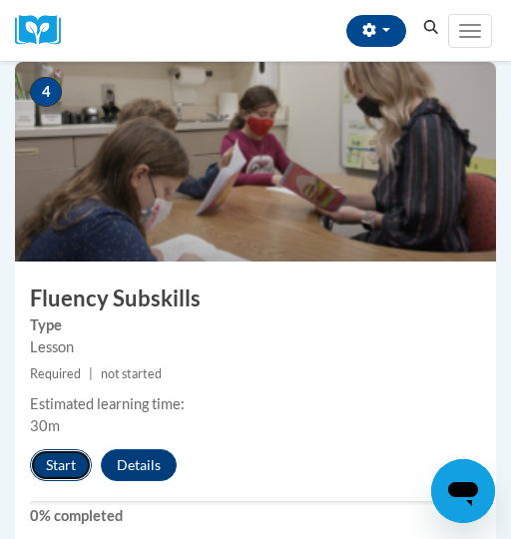
click at [60, 454] on button "Start" at bounding box center [61, 465] width 62 height 32
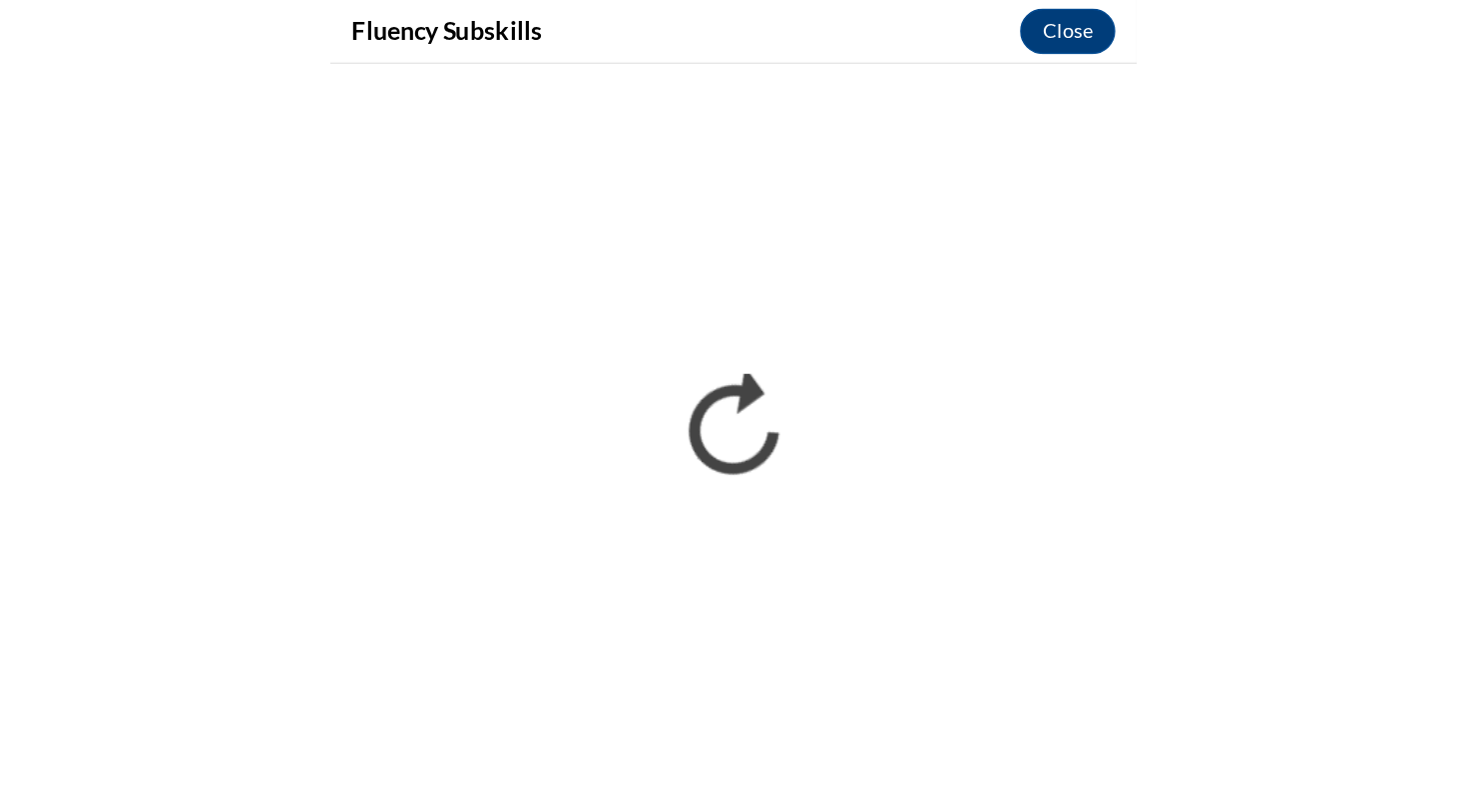
scroll to position [1579, 0]
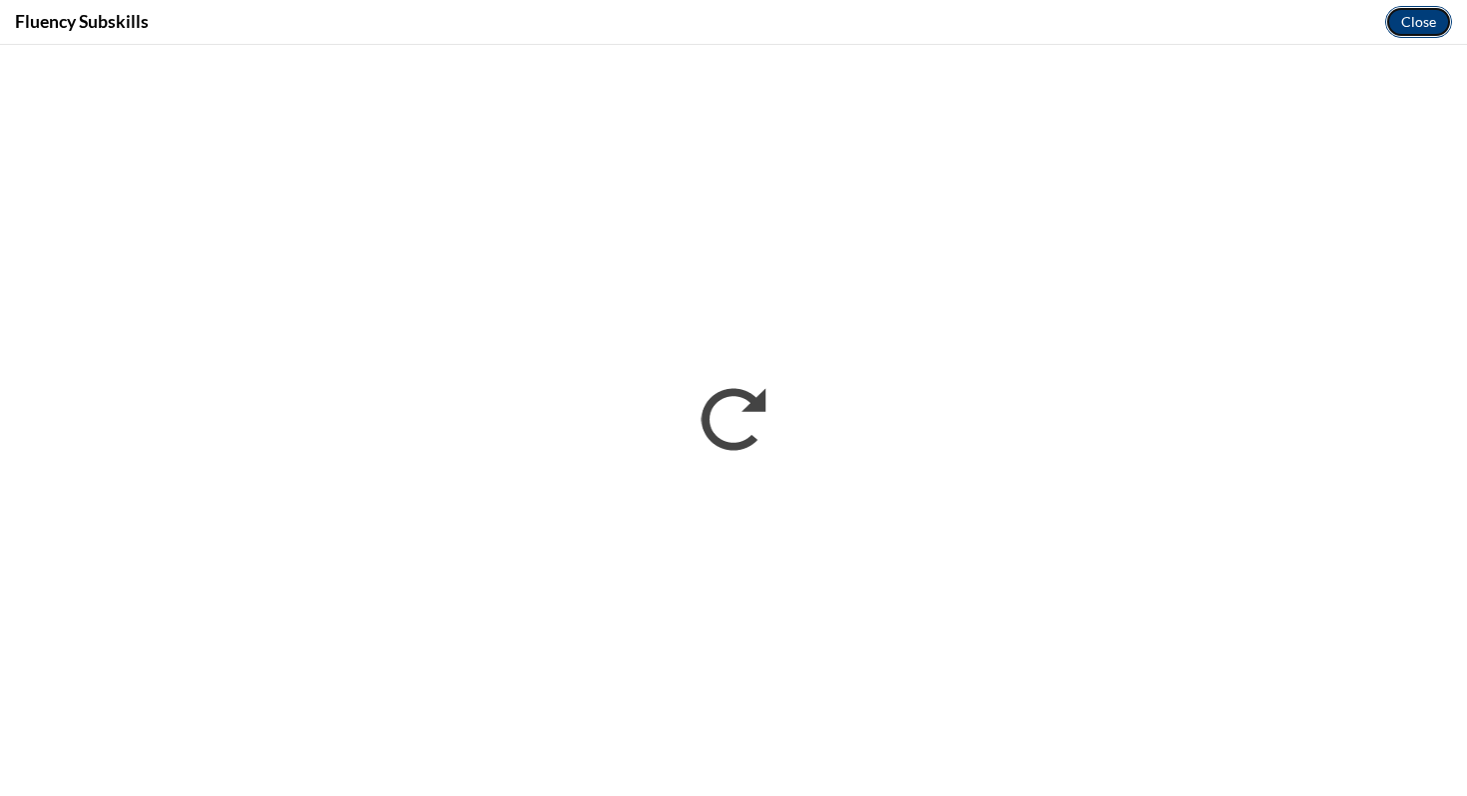
click at [510, 25] on button "Close" at bounding box center [1418, 22] width 67 height 32
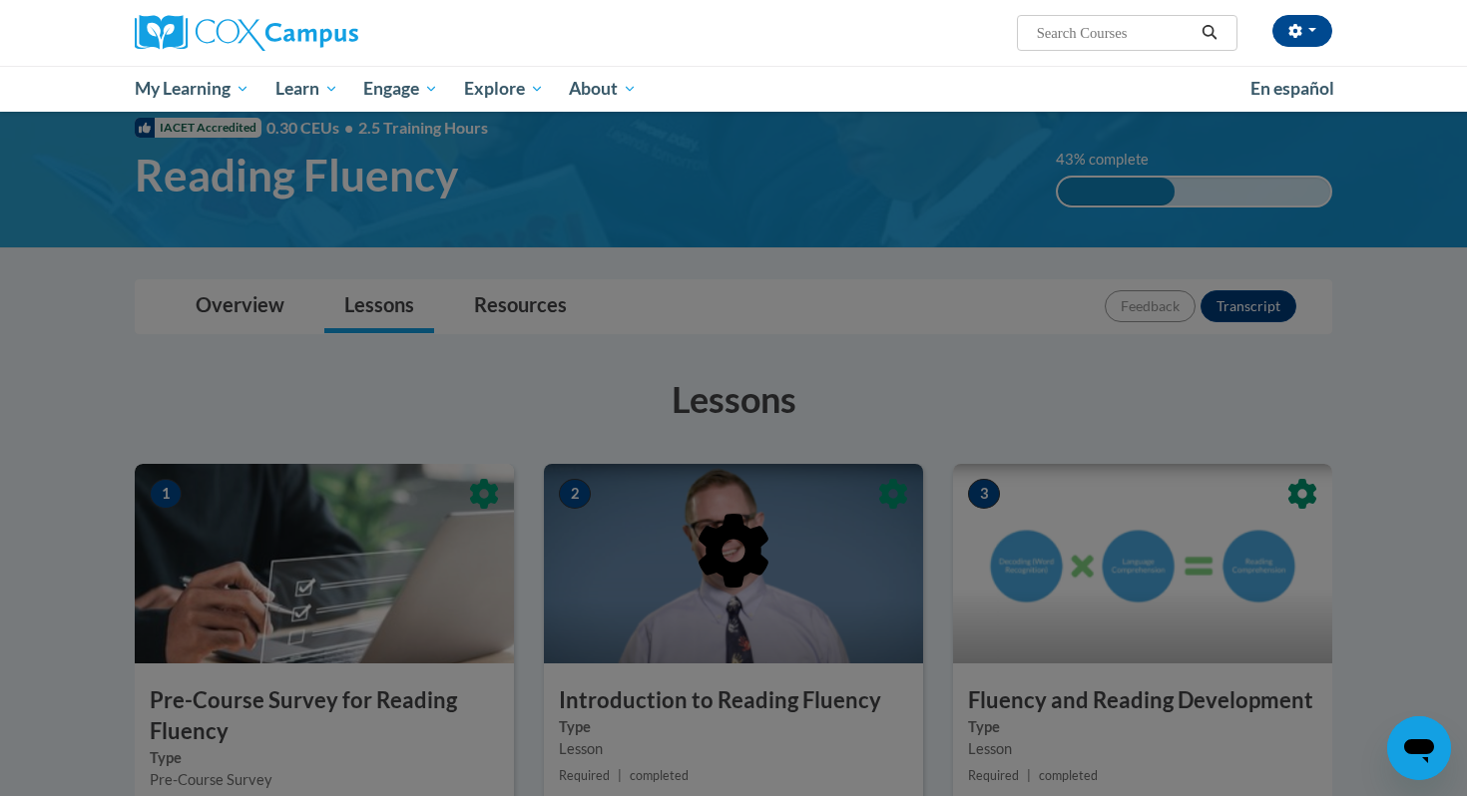
scroll to position [0, 0]
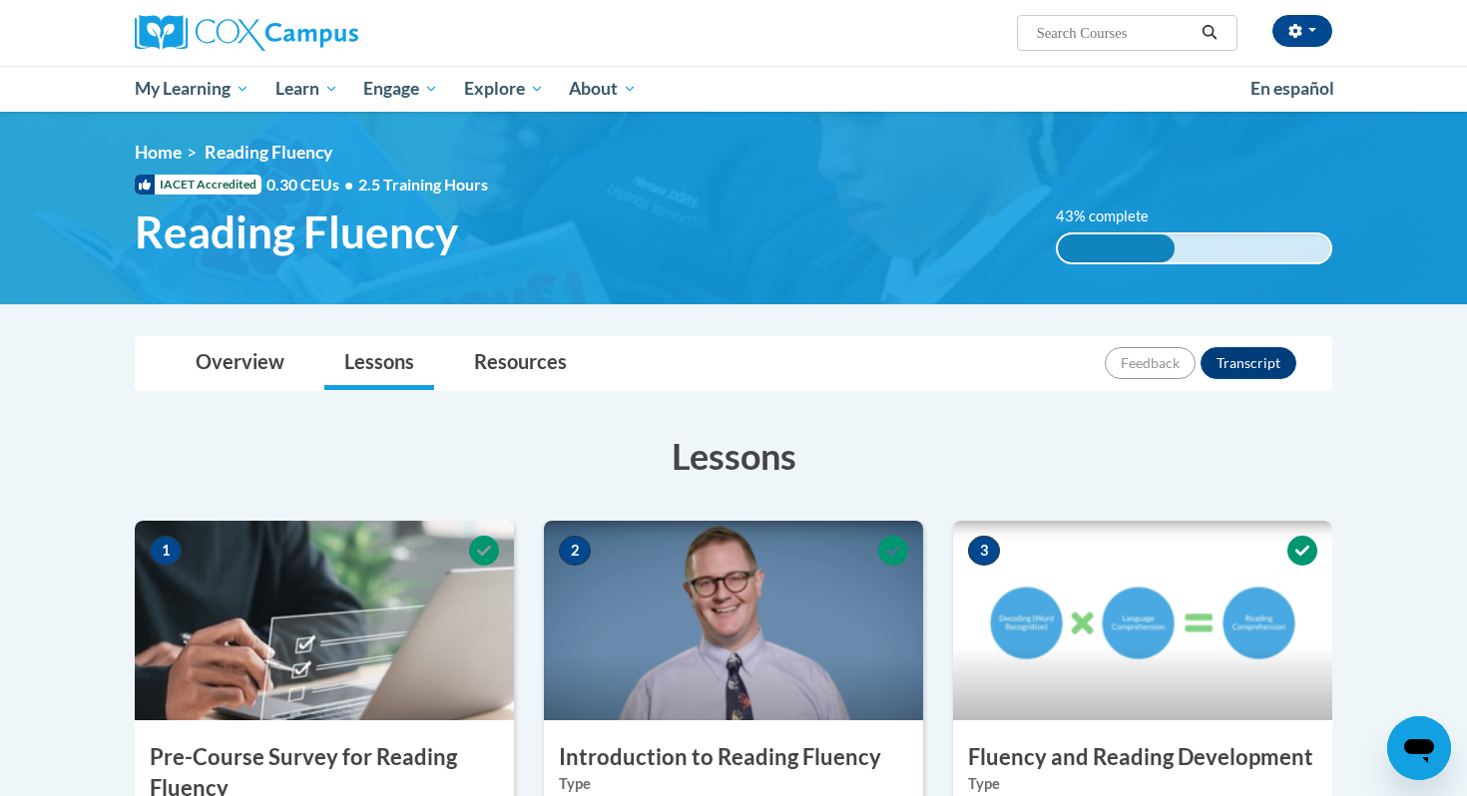
click at [510, 13] on div "Peter Hale (America/Chicago UTC-05:00) My Profile Inbox My Transcripts Log Out …" at bounding box center [938, 25] width 818 height 51
click at [510, 32] on input "Search..." at bounding box center [1115, 33] width 160 height 24
type input "oral"
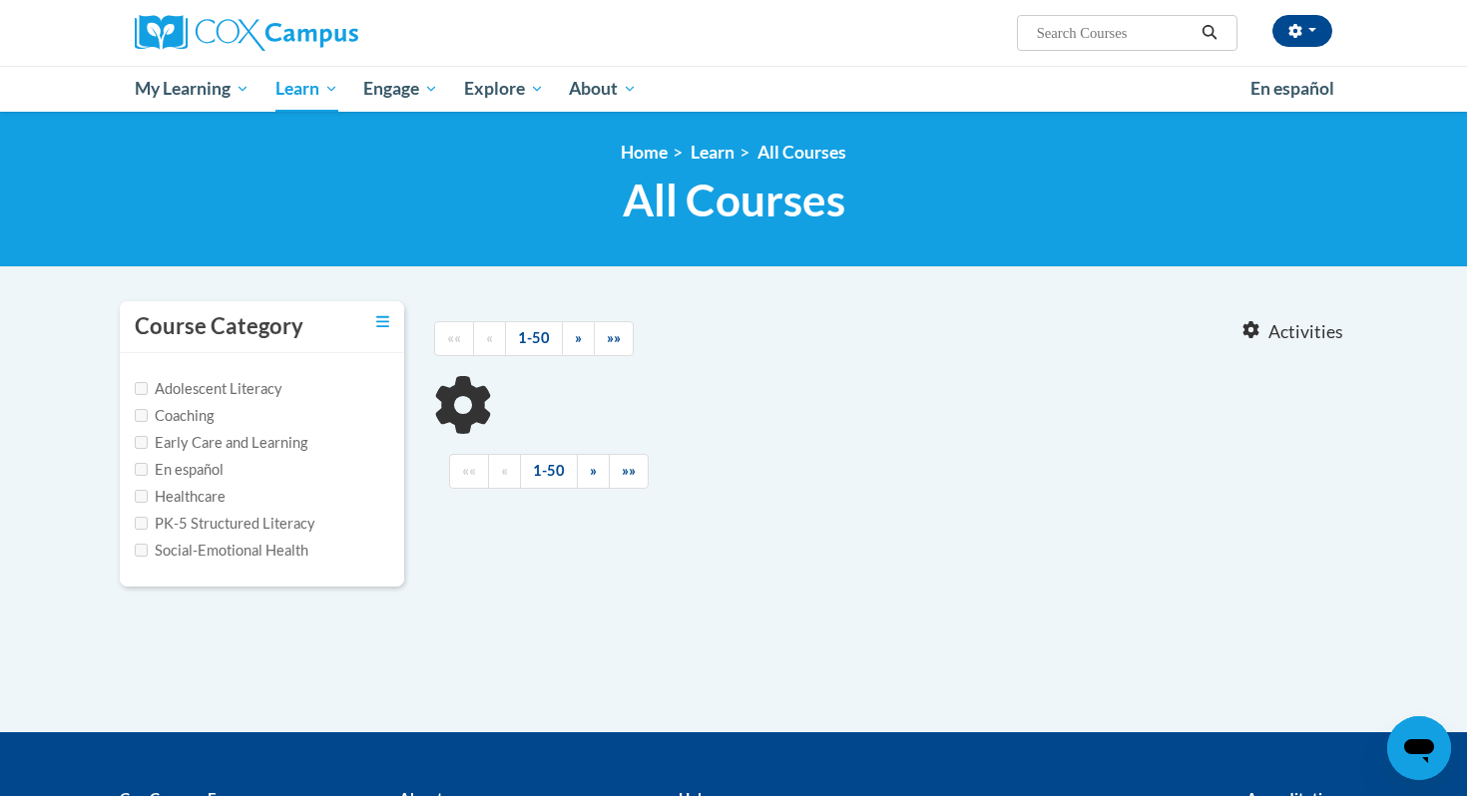
type input "oral"
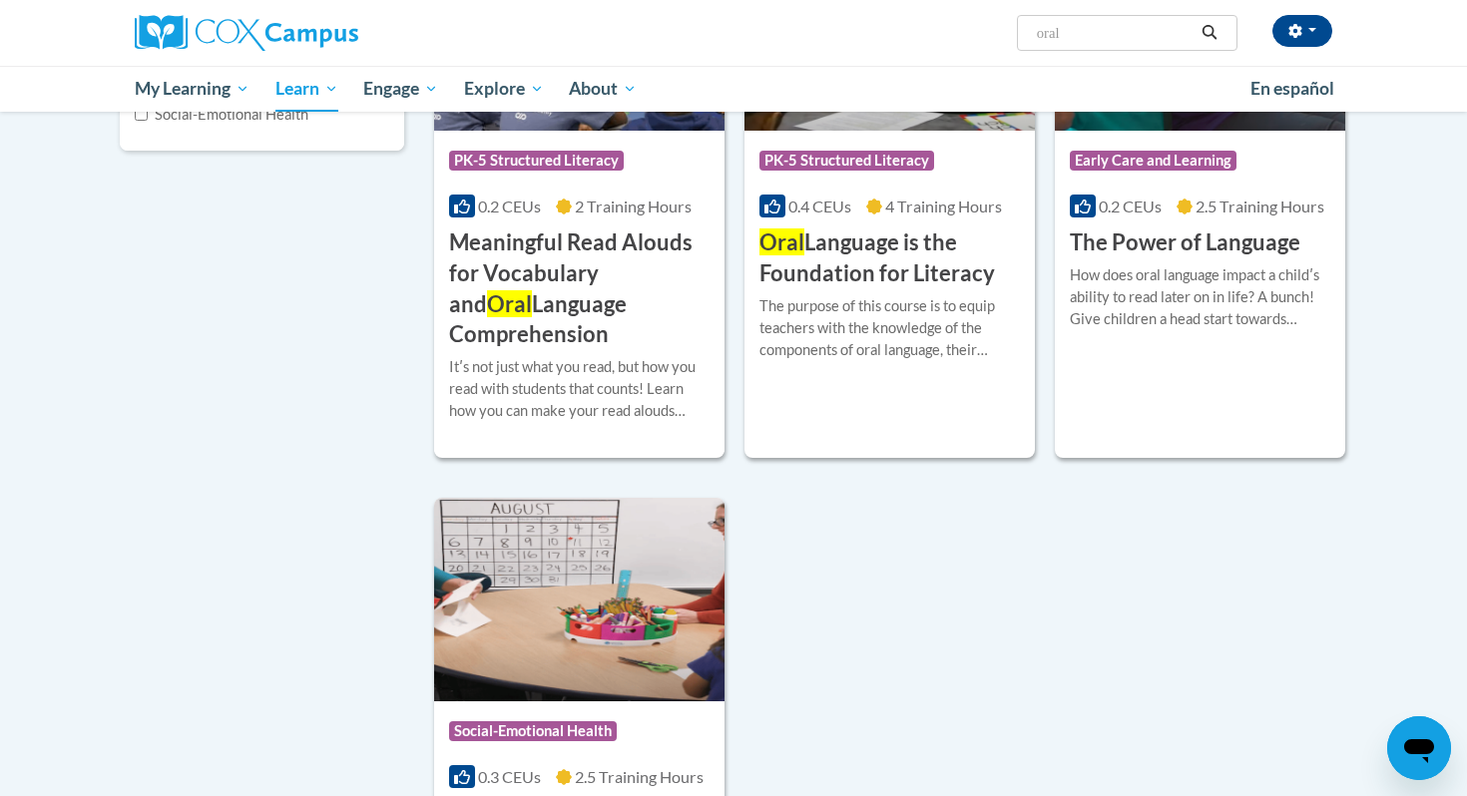
scroll to position [397, 0]
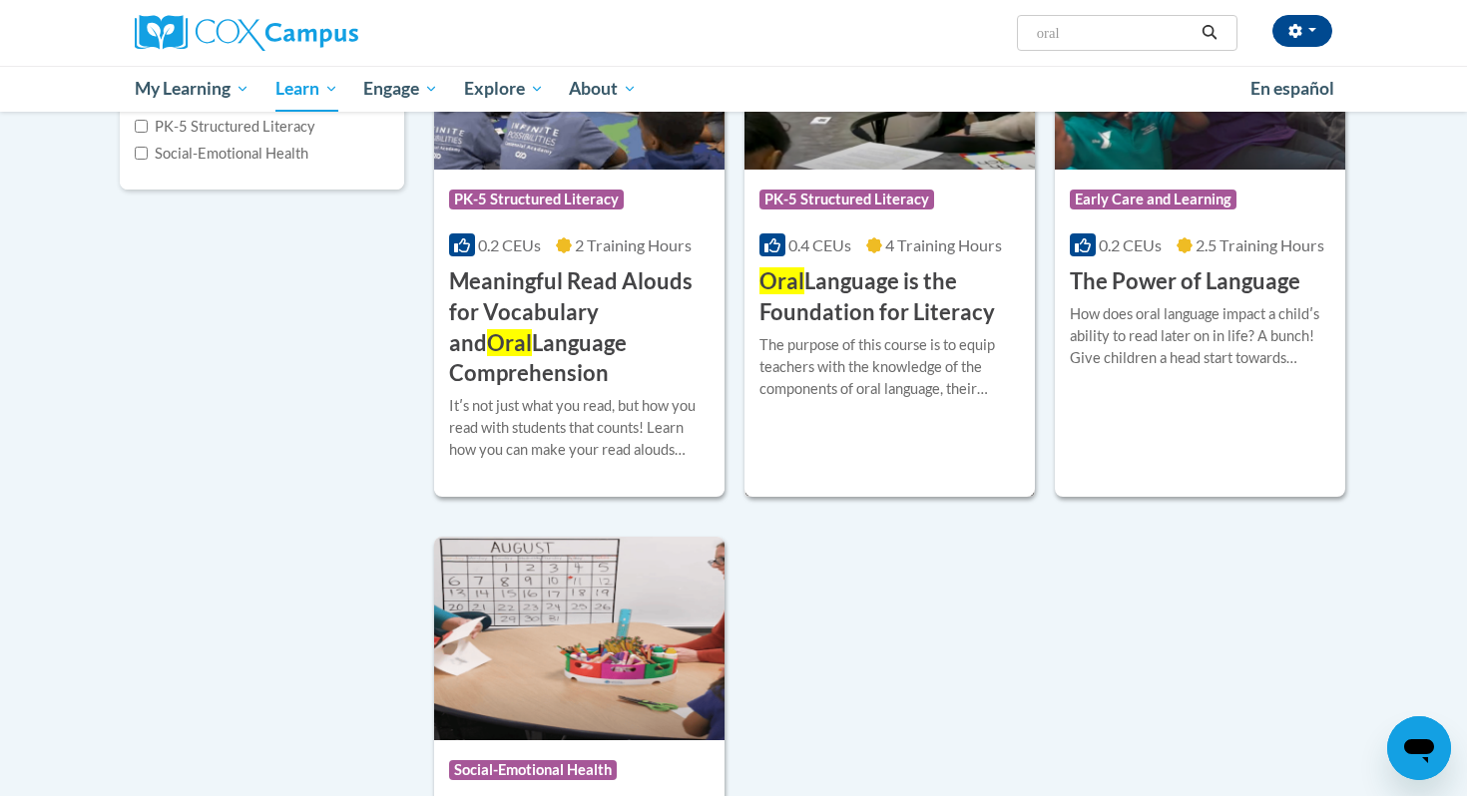
click at [860, 300] on h3 "Oral Language is the Foundation for Literacy" at bounding box center [889, 297] width 260 height 62
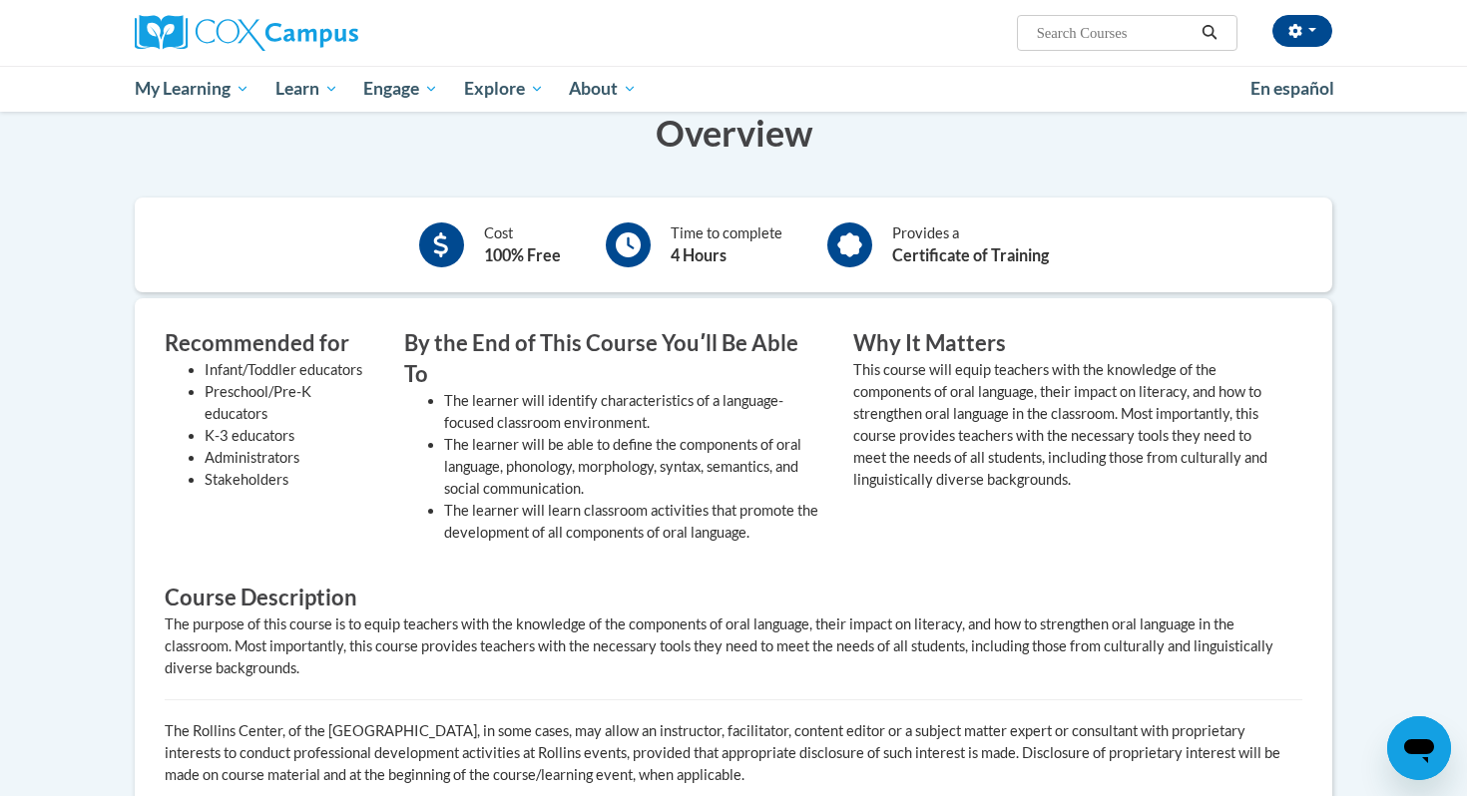
scroll to position [534, 0]
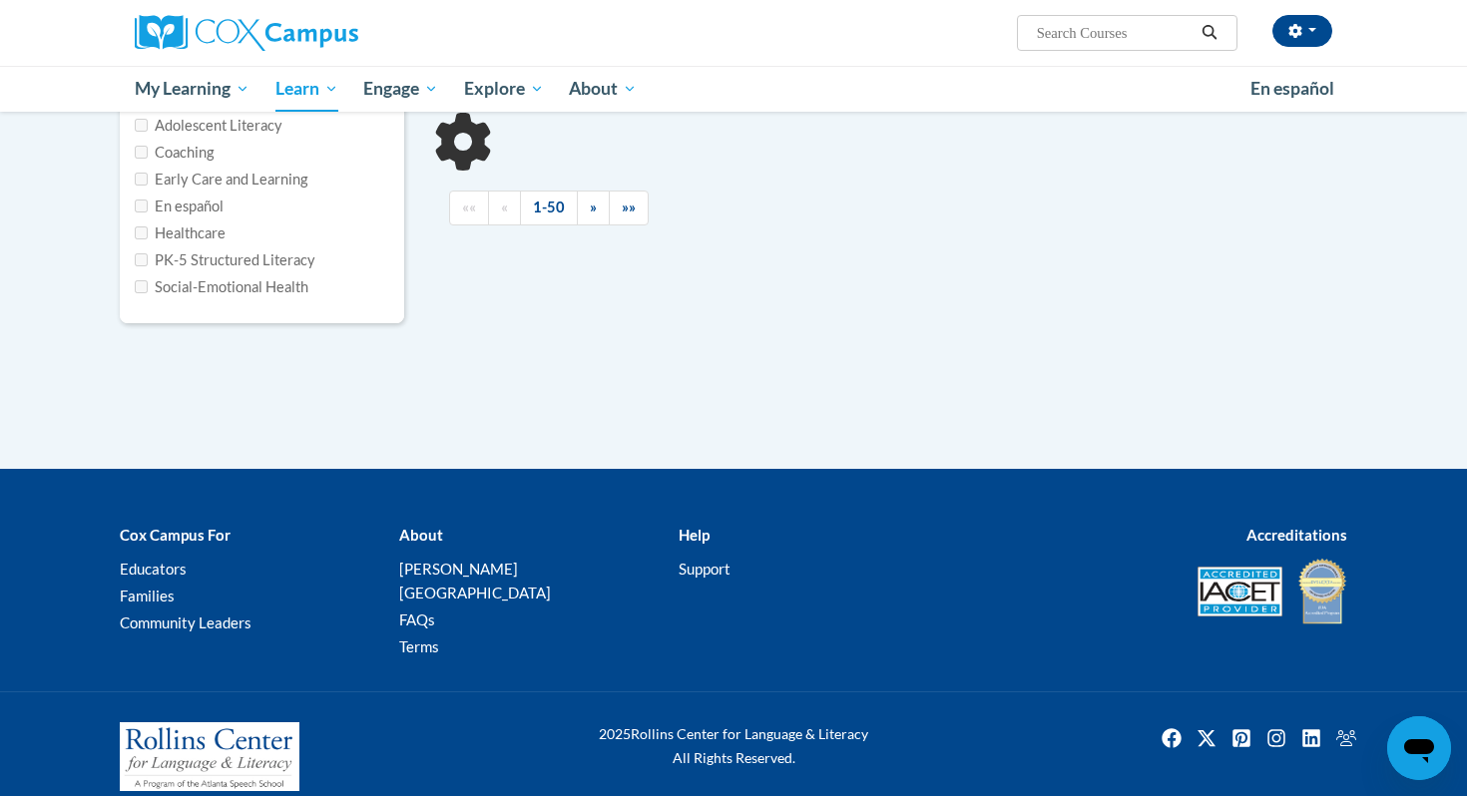
type input "oral"
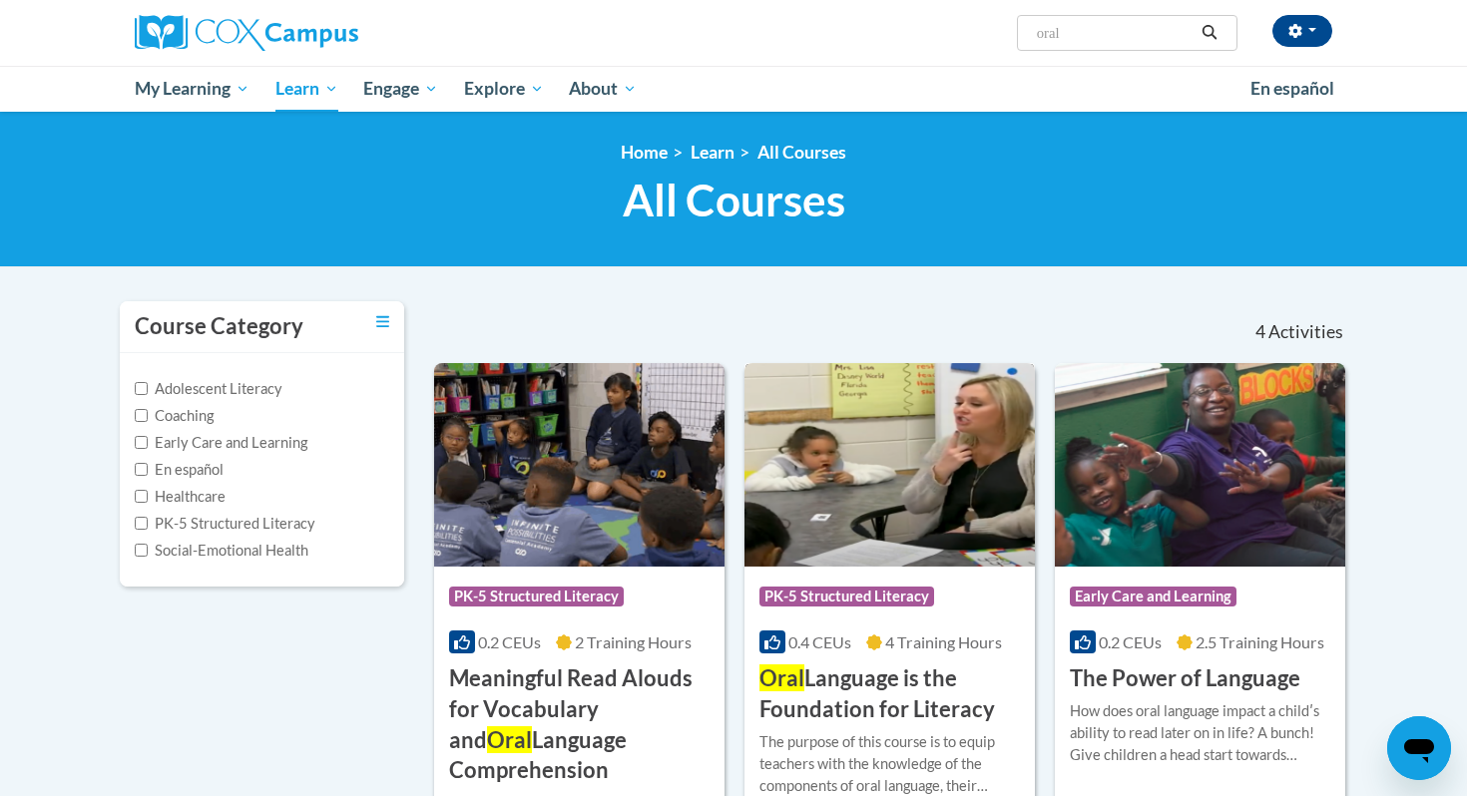
click at [859, 712] on h3 "Oral Language is the Foundation for Literacy" at bounding box center [889, 695] width 260 height 62
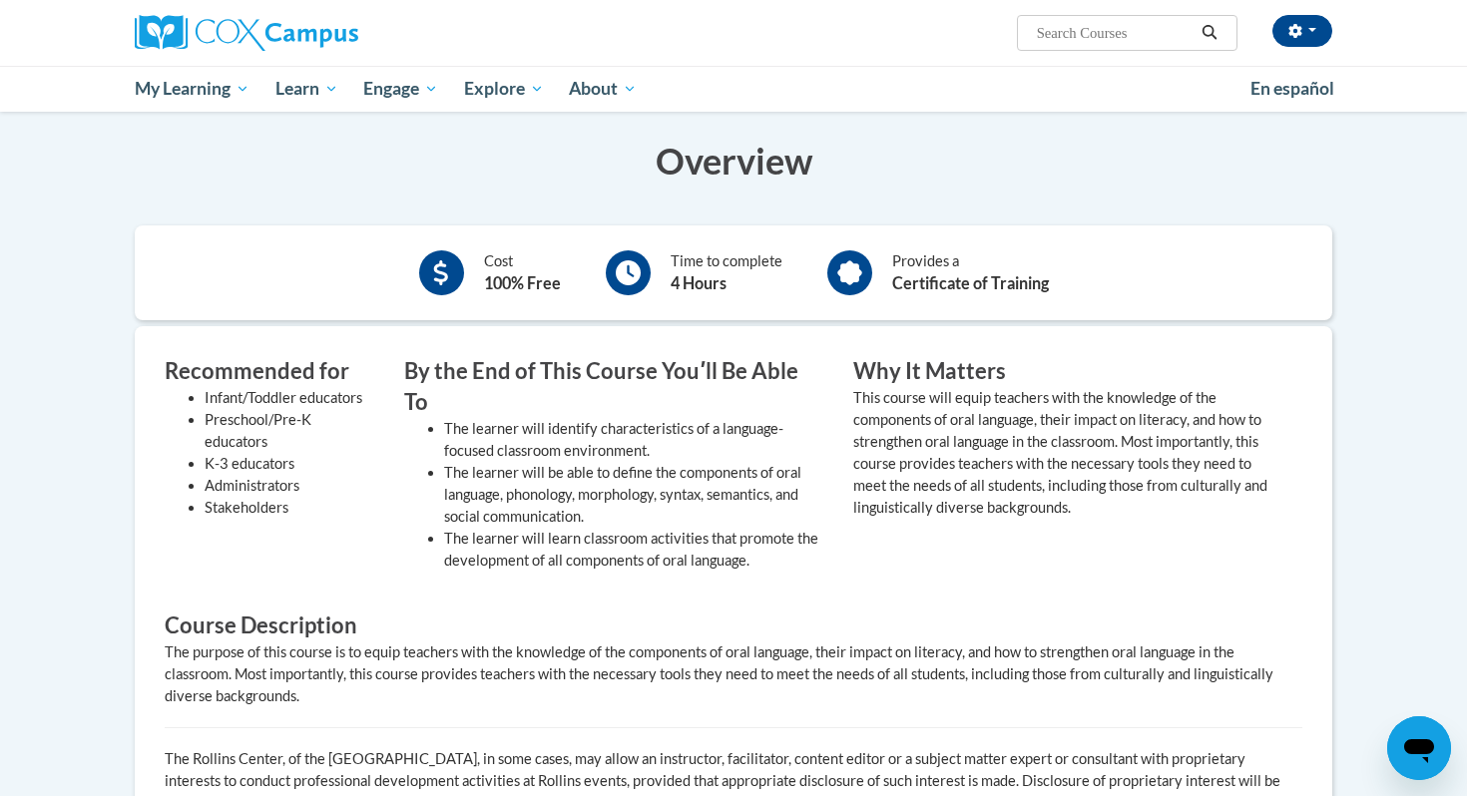
scroll to position [435, 0]
